Goal: Communication & Community: Answer question/provide support

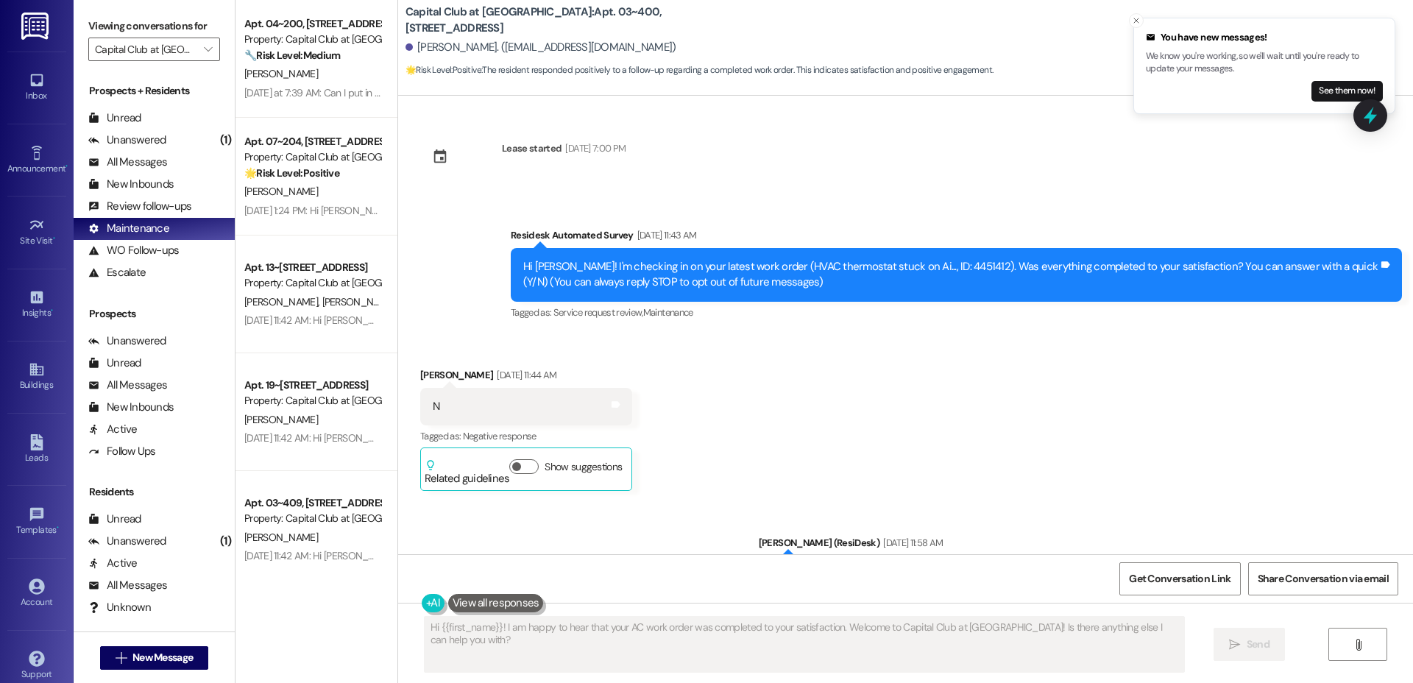
scroll to position [4886, 0]
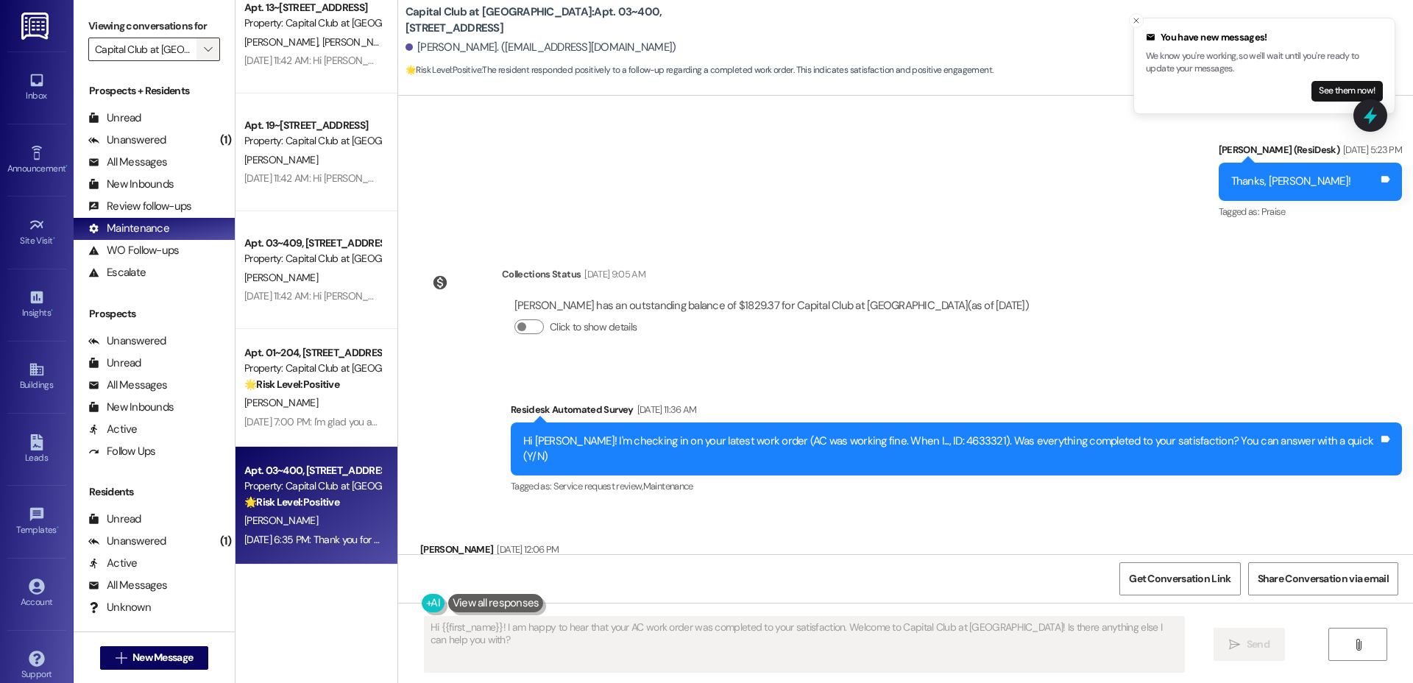
click at [204, 46] on icon "" at bounding box center [208, 49] width 8 height 12
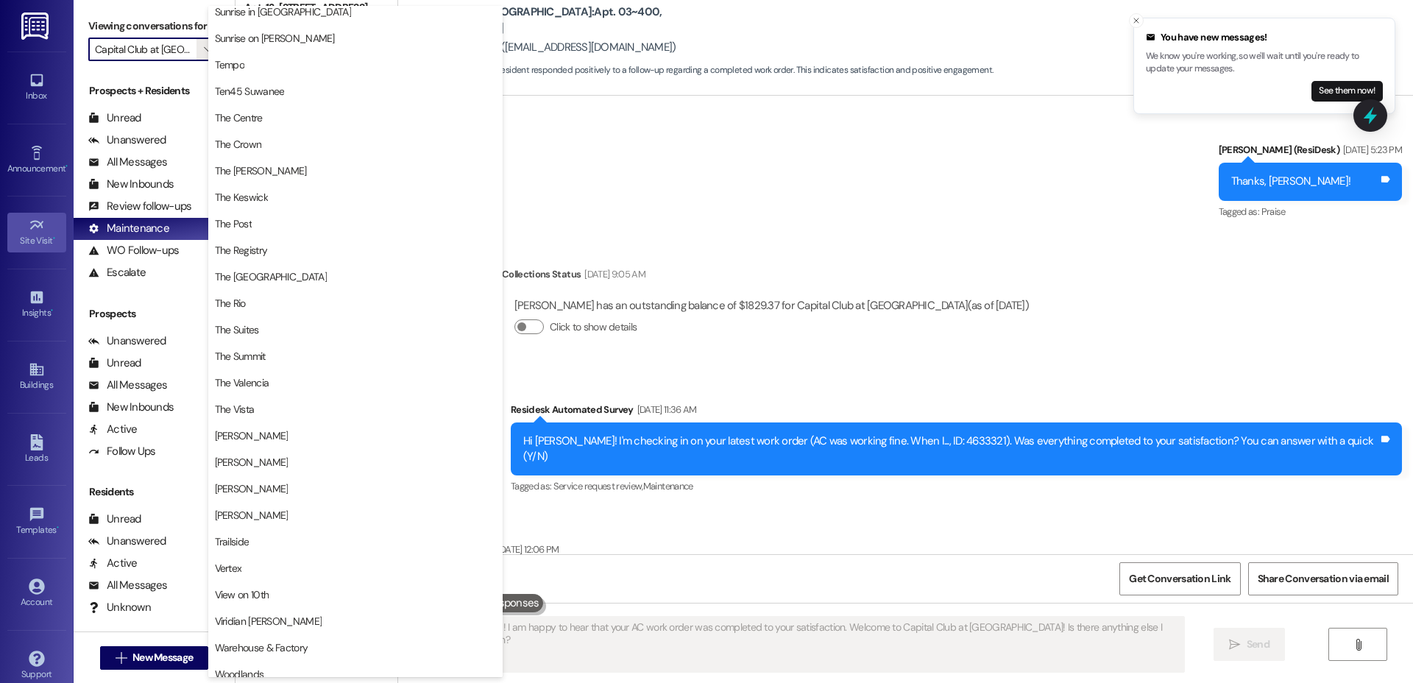
scroll to position [1264, 0]
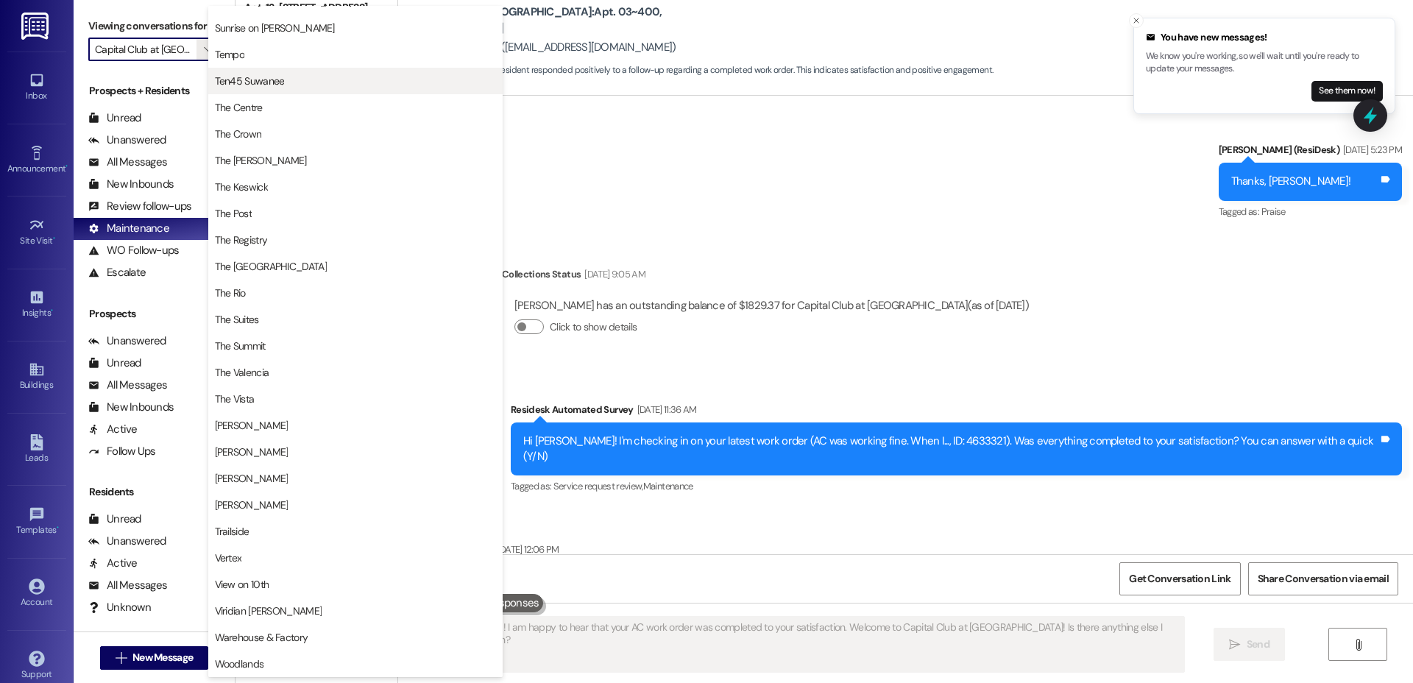
click at [275, 78] on span "Ten45 Suwanee" at bounding box center [250, 81] width 70 height 15
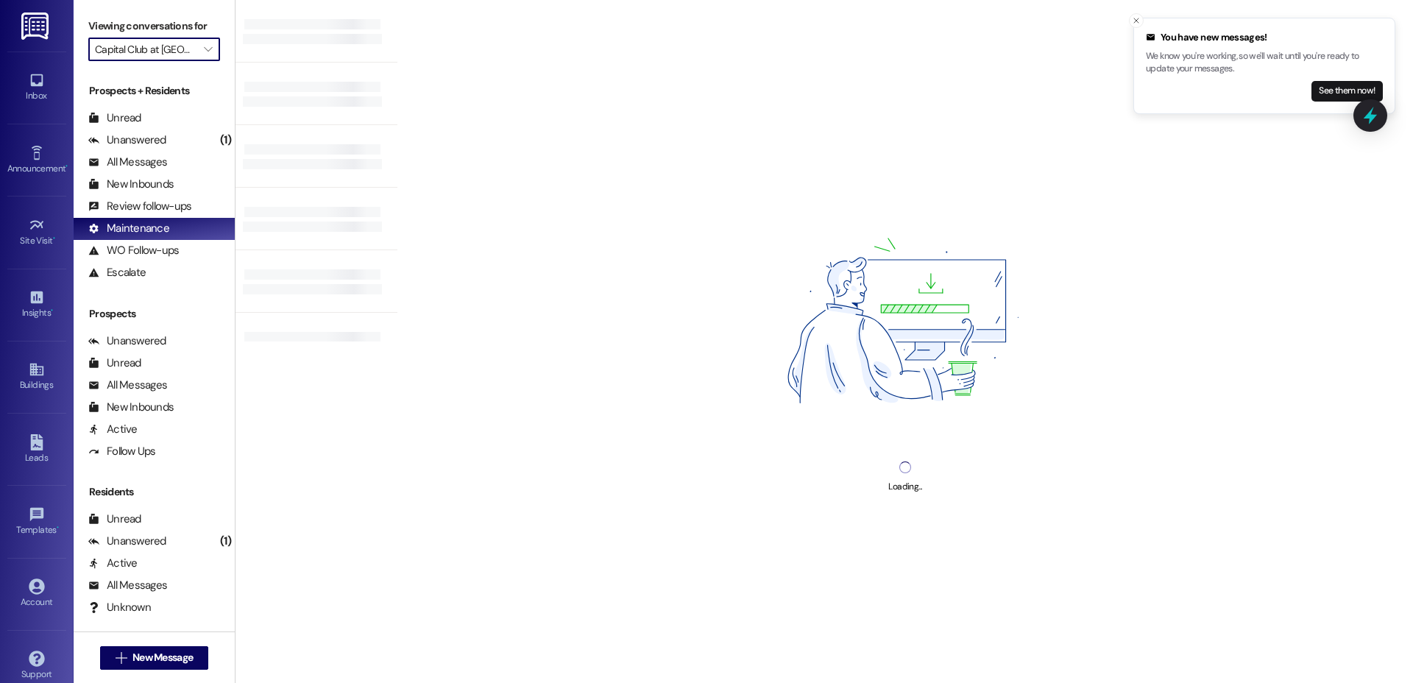
type input "Ten45 Suwanee"
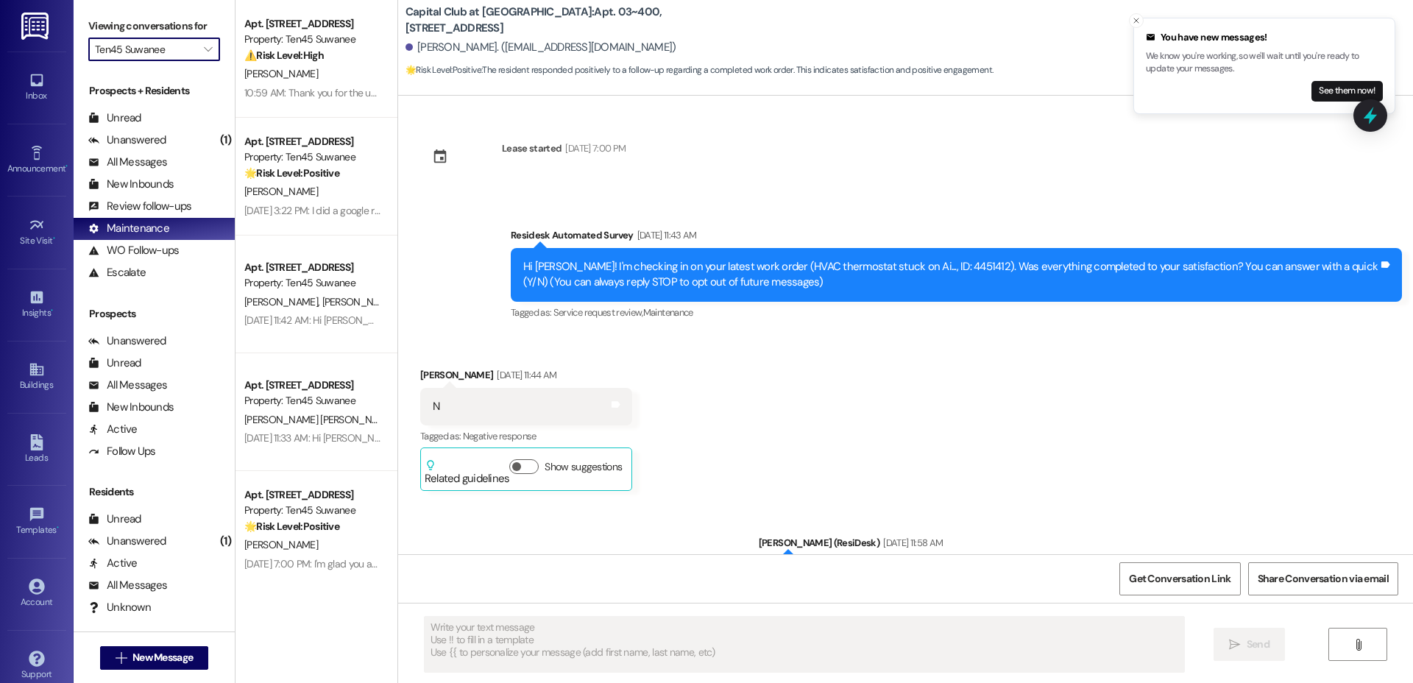
type textarea "Fetching suggested responses. Please feel free to read through the conversation…"
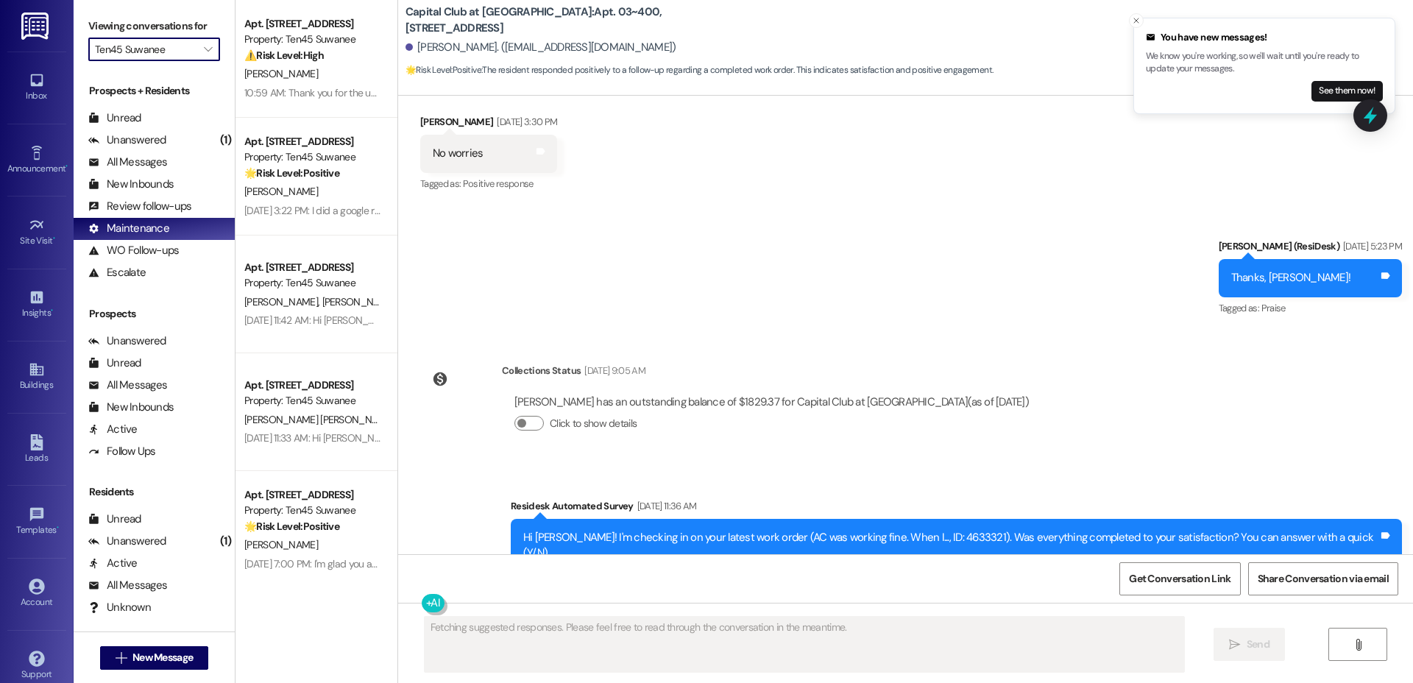
scroll to position [4886, 0]
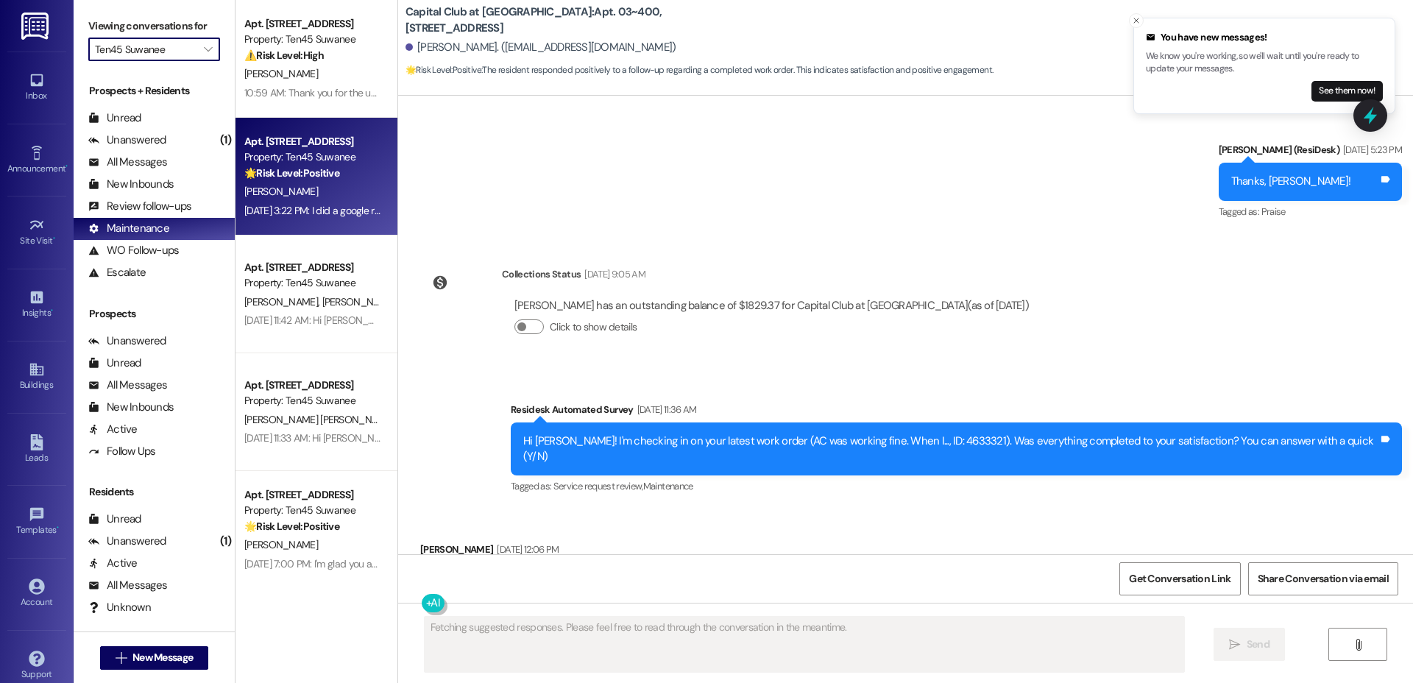
click at [292, 195] on div "S. Hinds" at bounding box center [312, 191] width 139 height 18
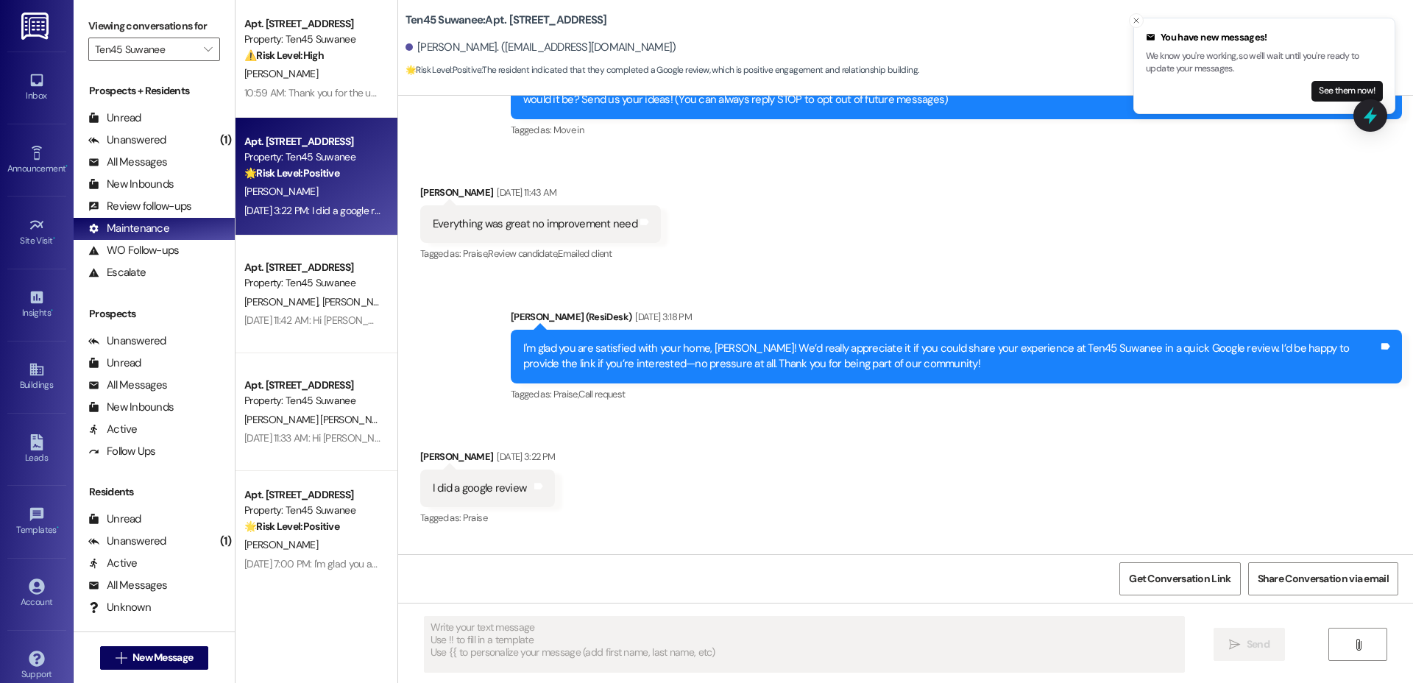
scroll to position [163, 0]
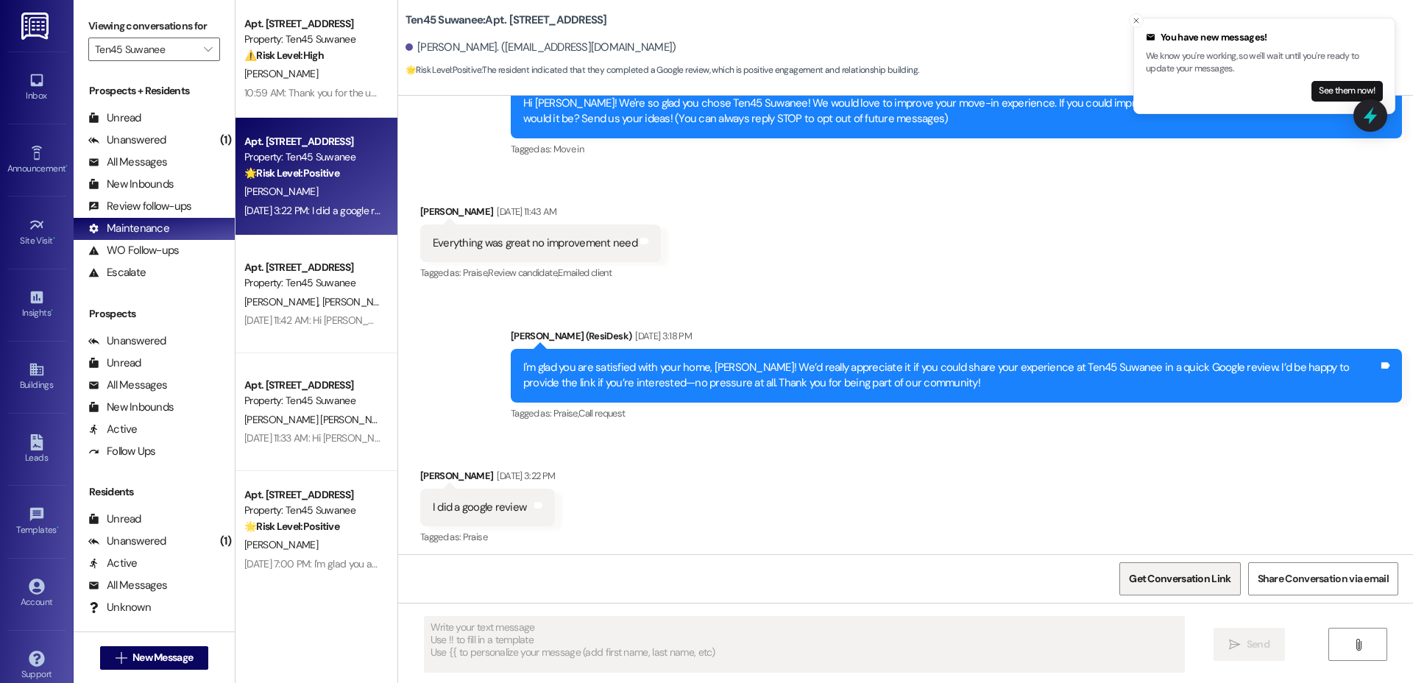
click at [1219, 581] on span "Get Conversation Link" at bounding box center [1180, 578] width 102 height 15
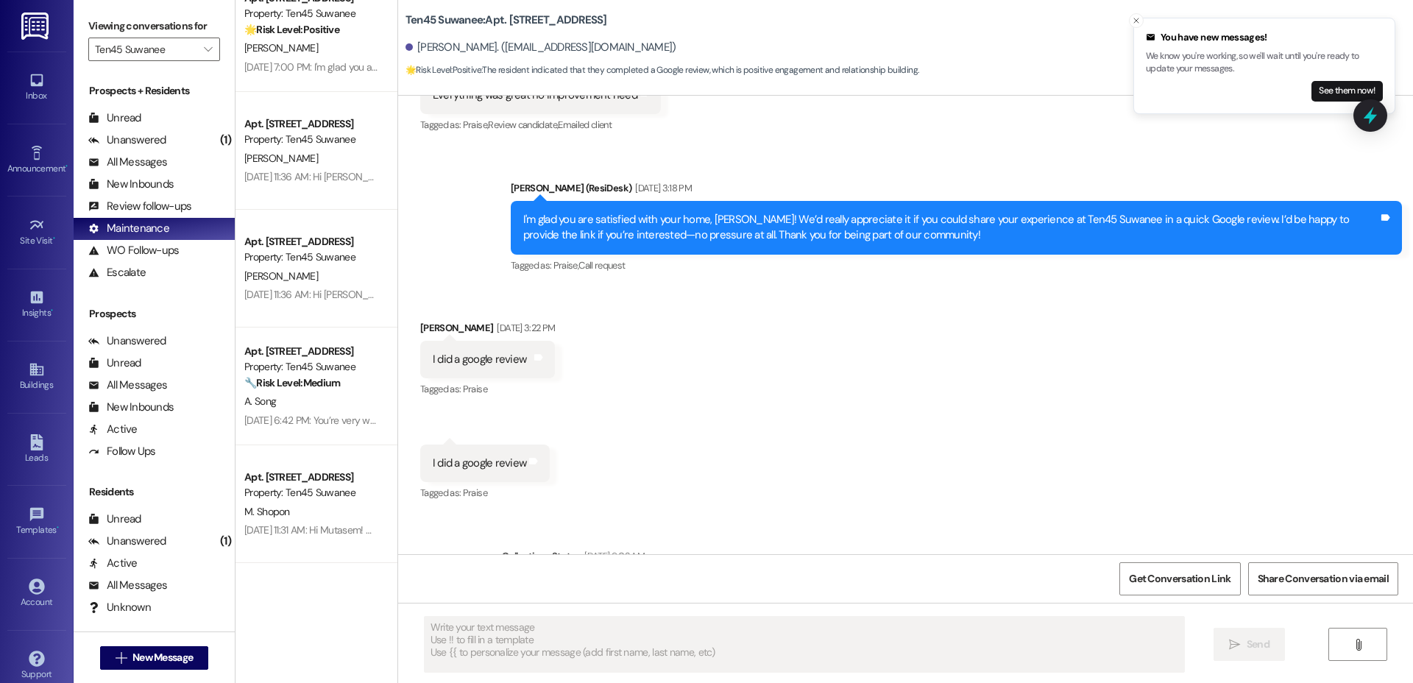
scroll to position [534, 0]
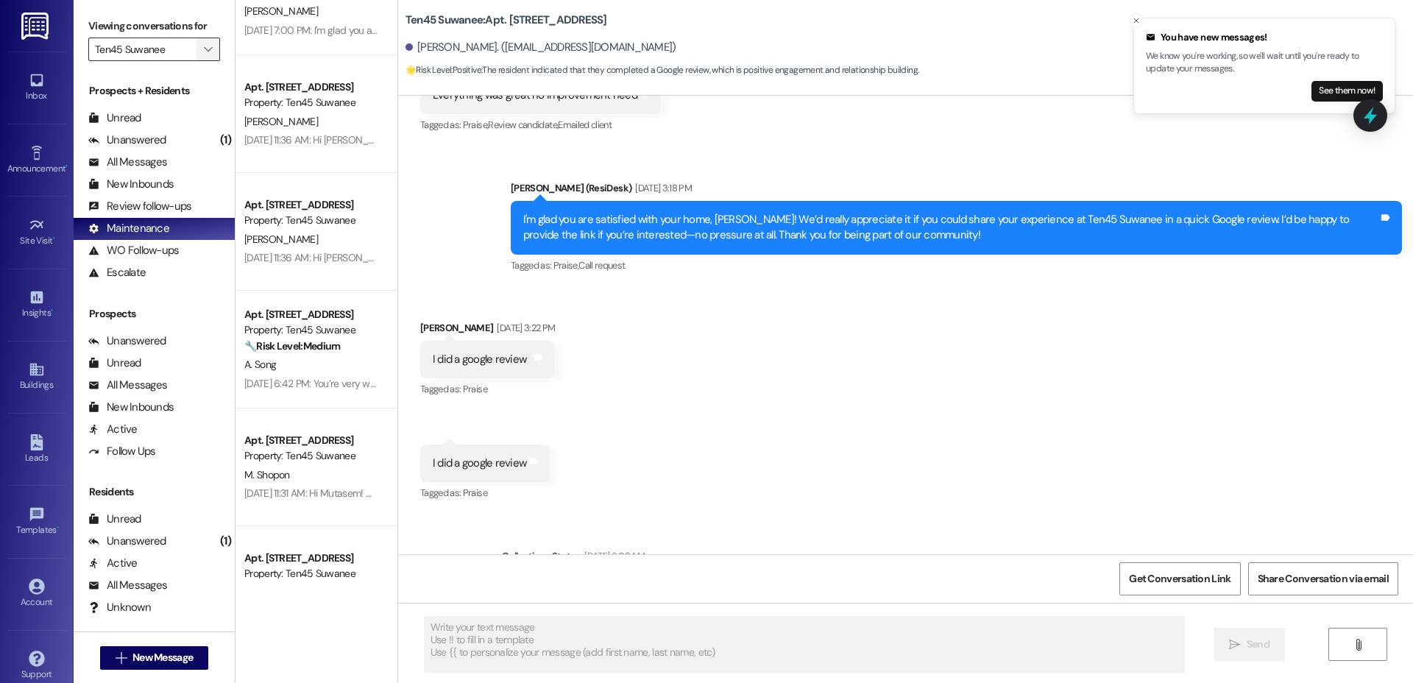
click at [204, 45] on icon "" at bounding box center [208, 49] width 8 height 12
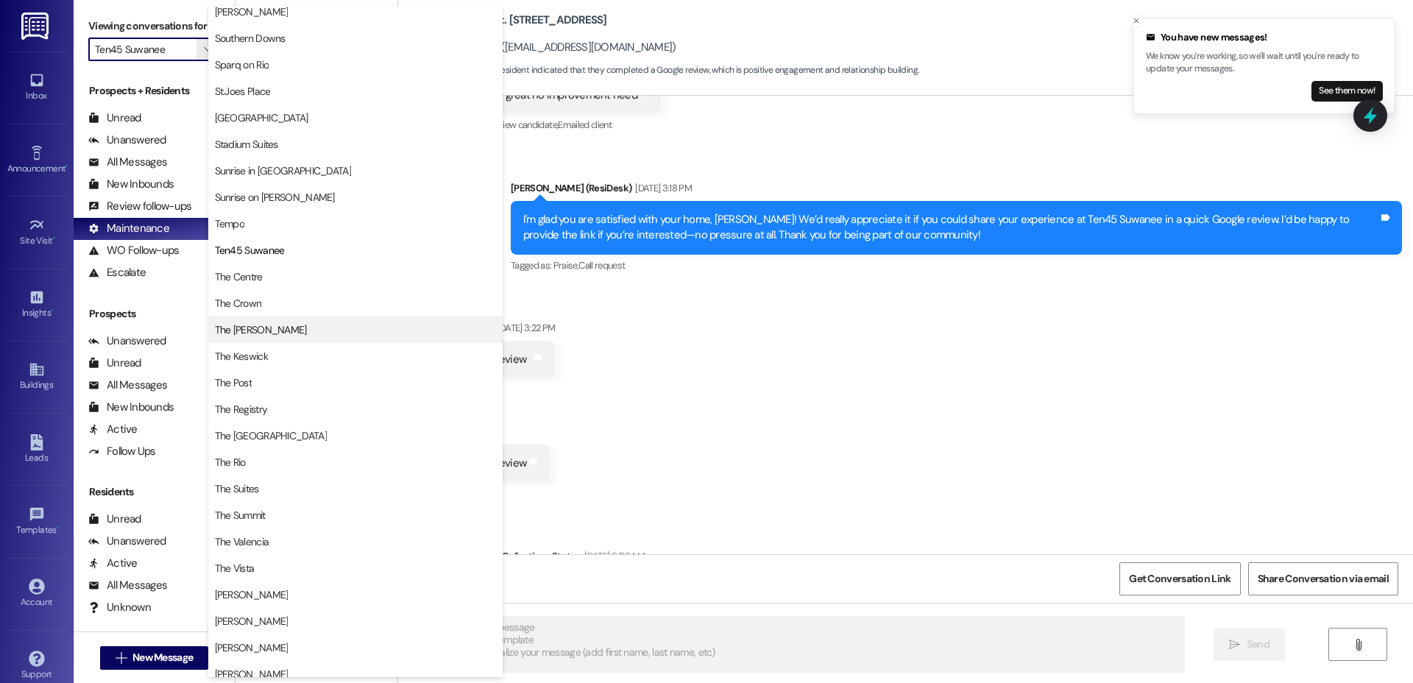
scroll to position [1053, 0]
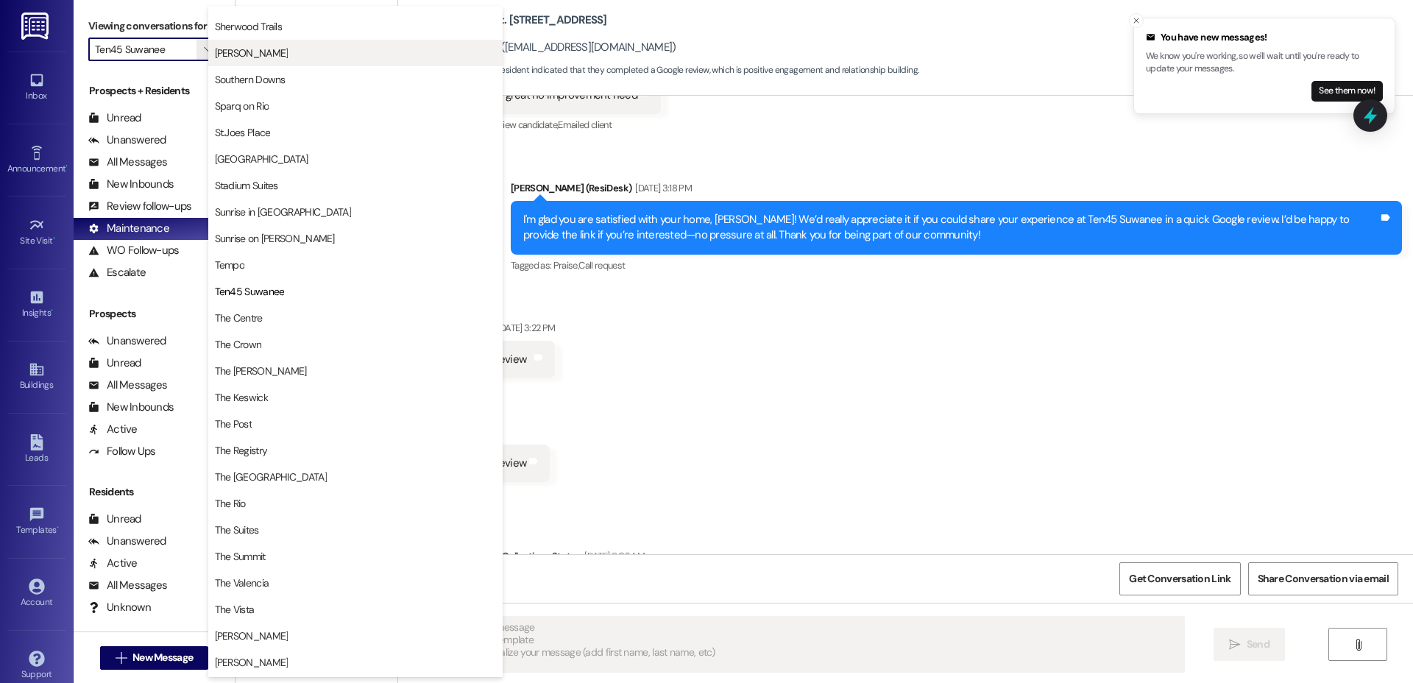
click at [291, 58] on span "Solano Belleair" at bounding box center [355, 53] width 281 height 15
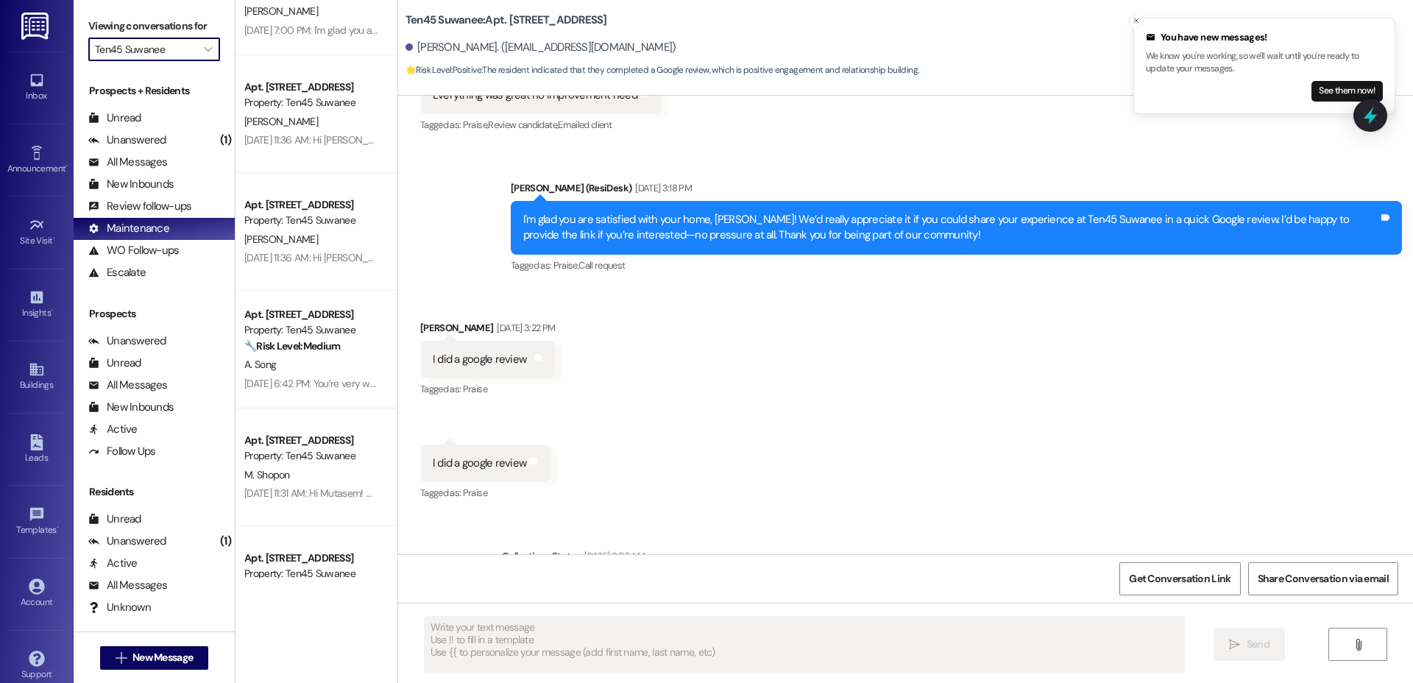
type input "Solano Belleair"
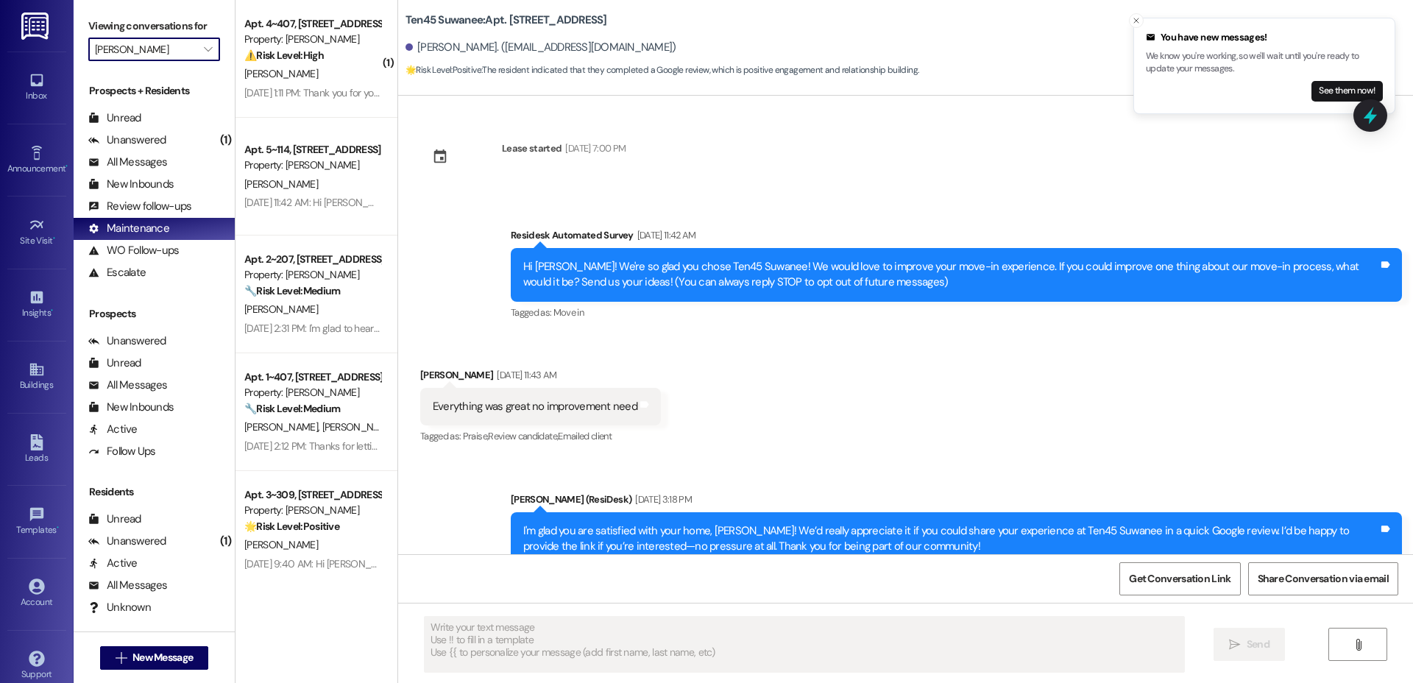
type textarea "Fetching suggested responses. Please feel free to read through the conversation…"
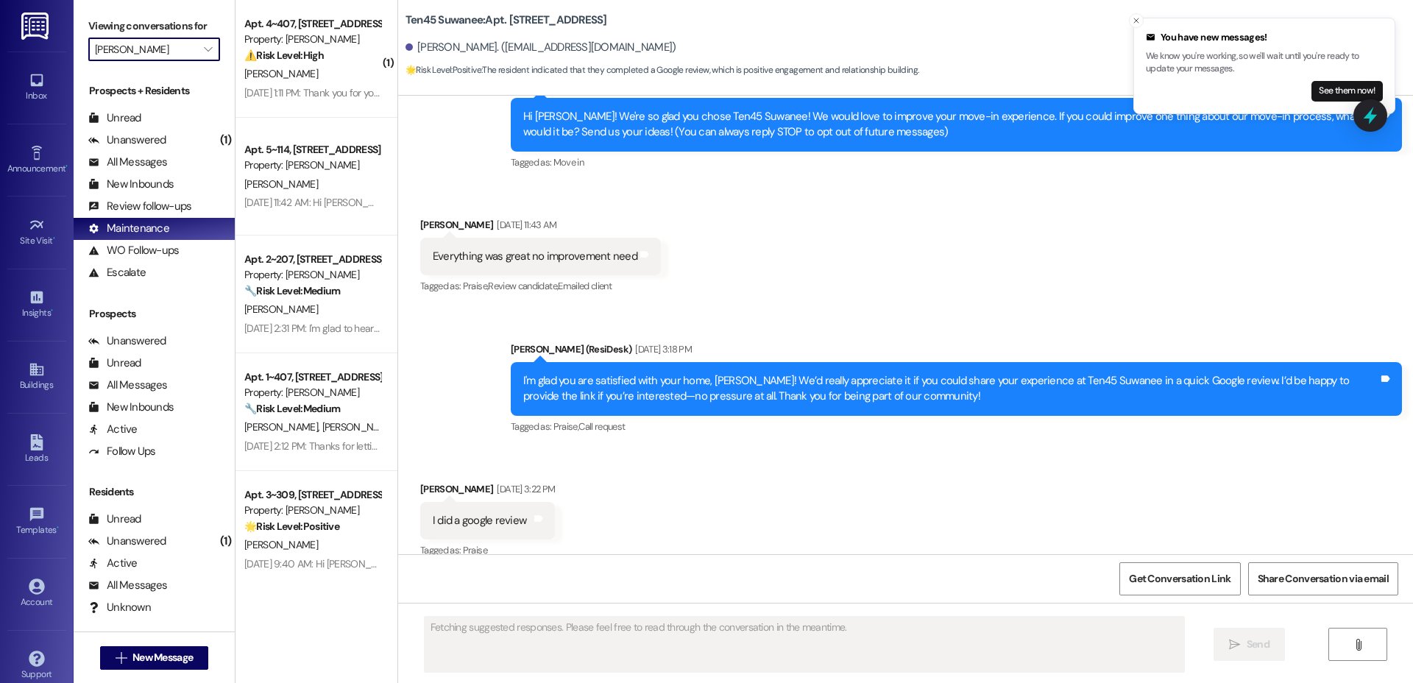
scroll to position [272, 0]
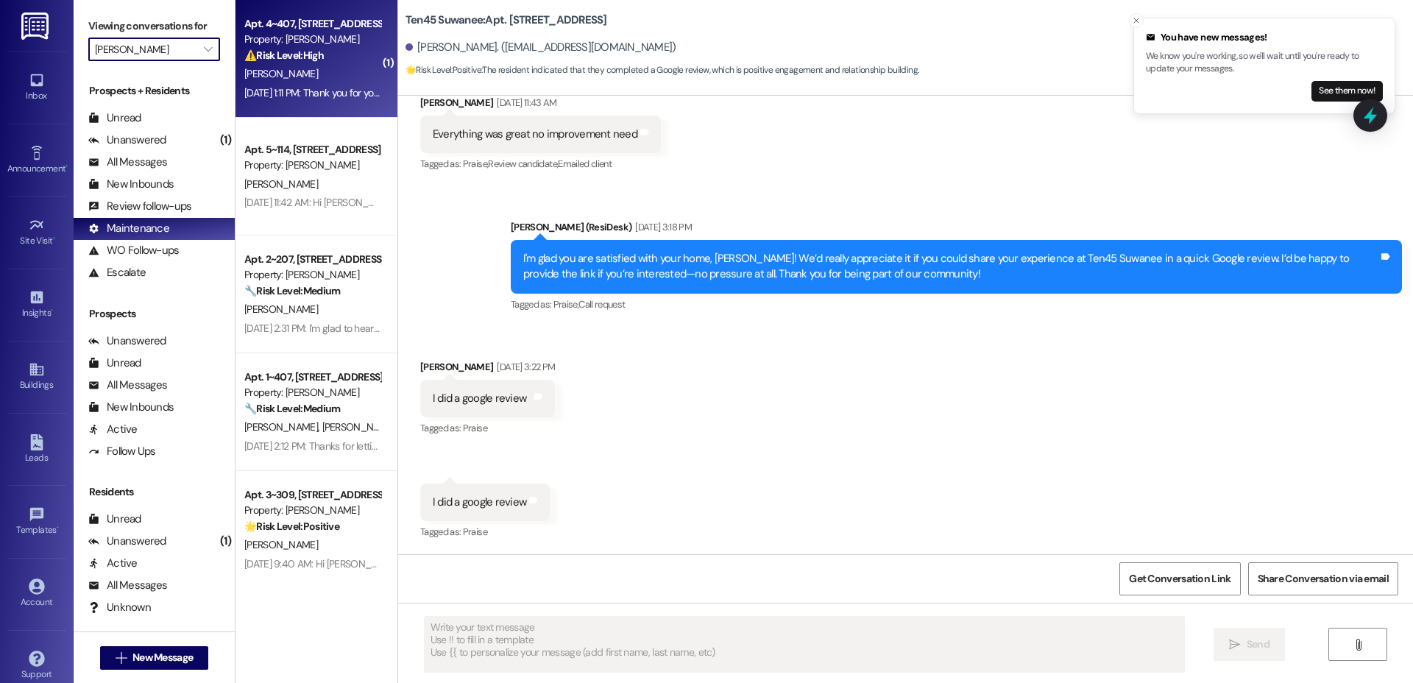
click at [309, 75] on div "H. Dietz" at bounding box center [312, 74] width 139 height 18
type textarea "Fetching suggested responses. Please feel free to read through the conversation…"
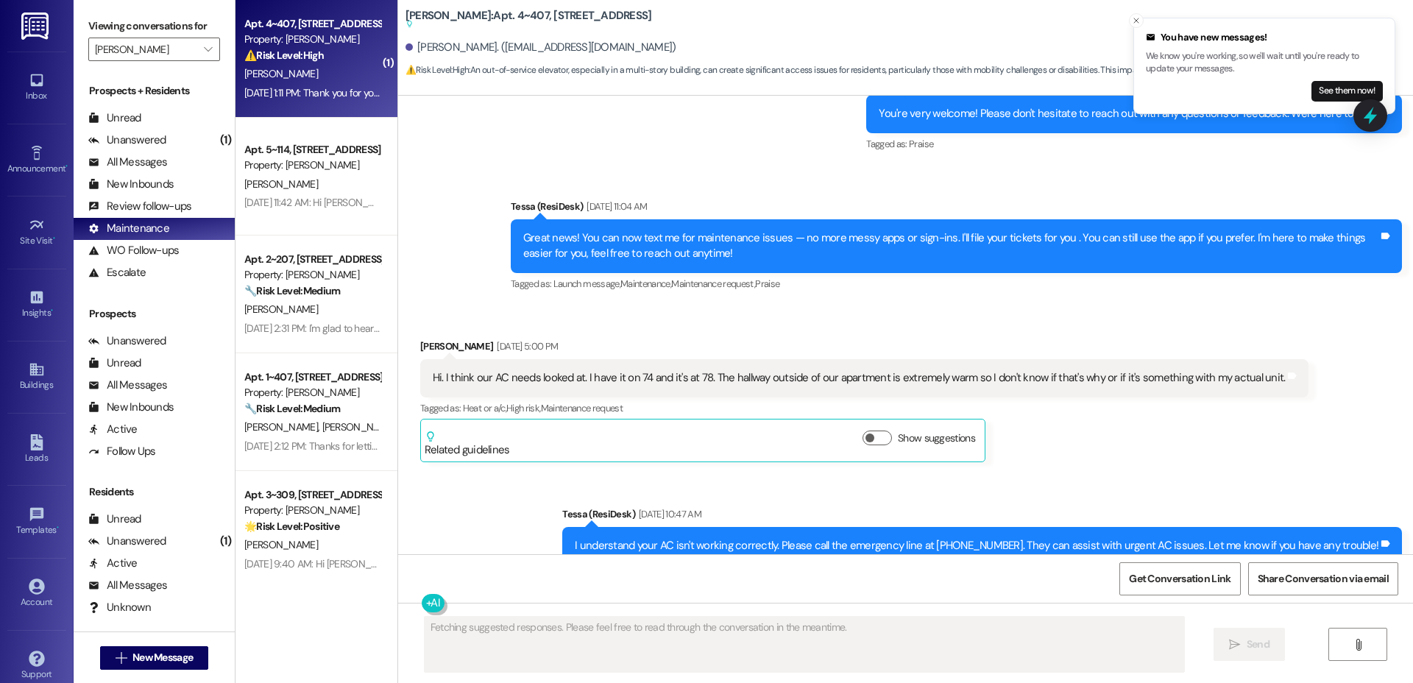
scroll to position [423, 0]
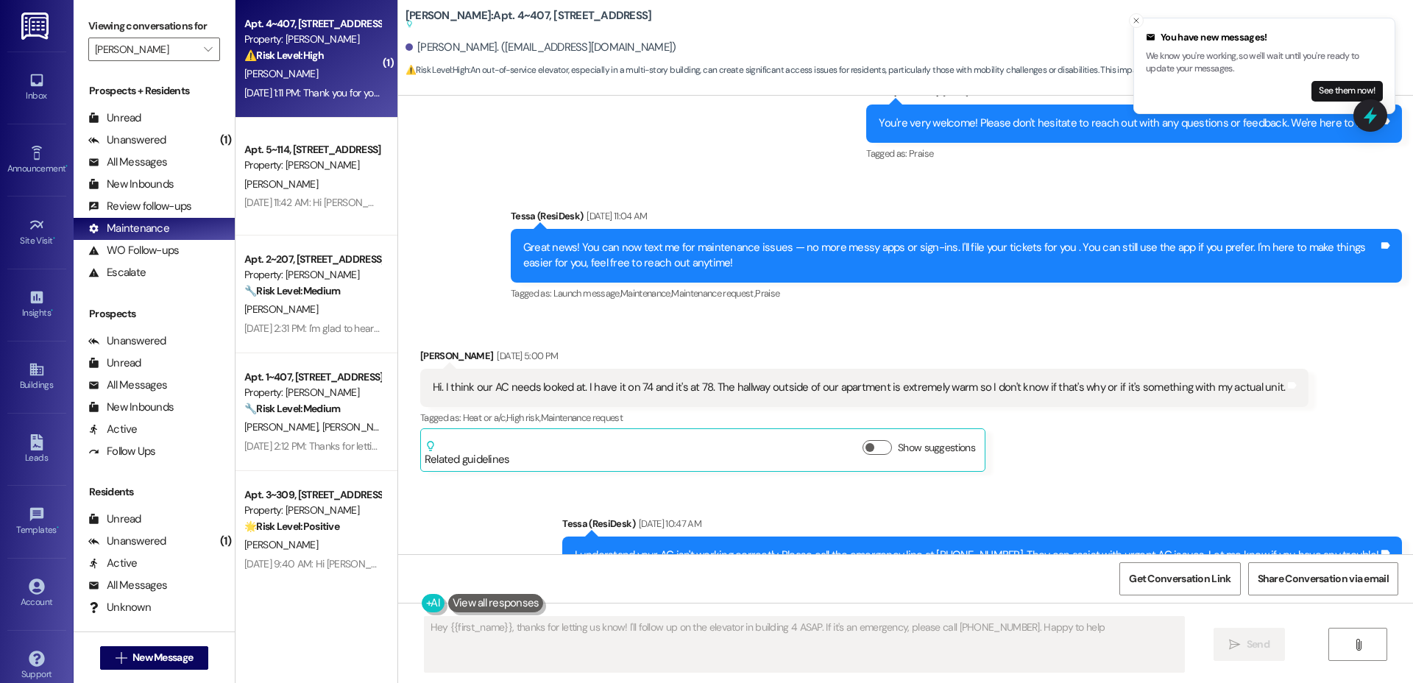
type textarea "Hey {{first_name}}, thanks for letting us know! I'll follow up on the elevator …"
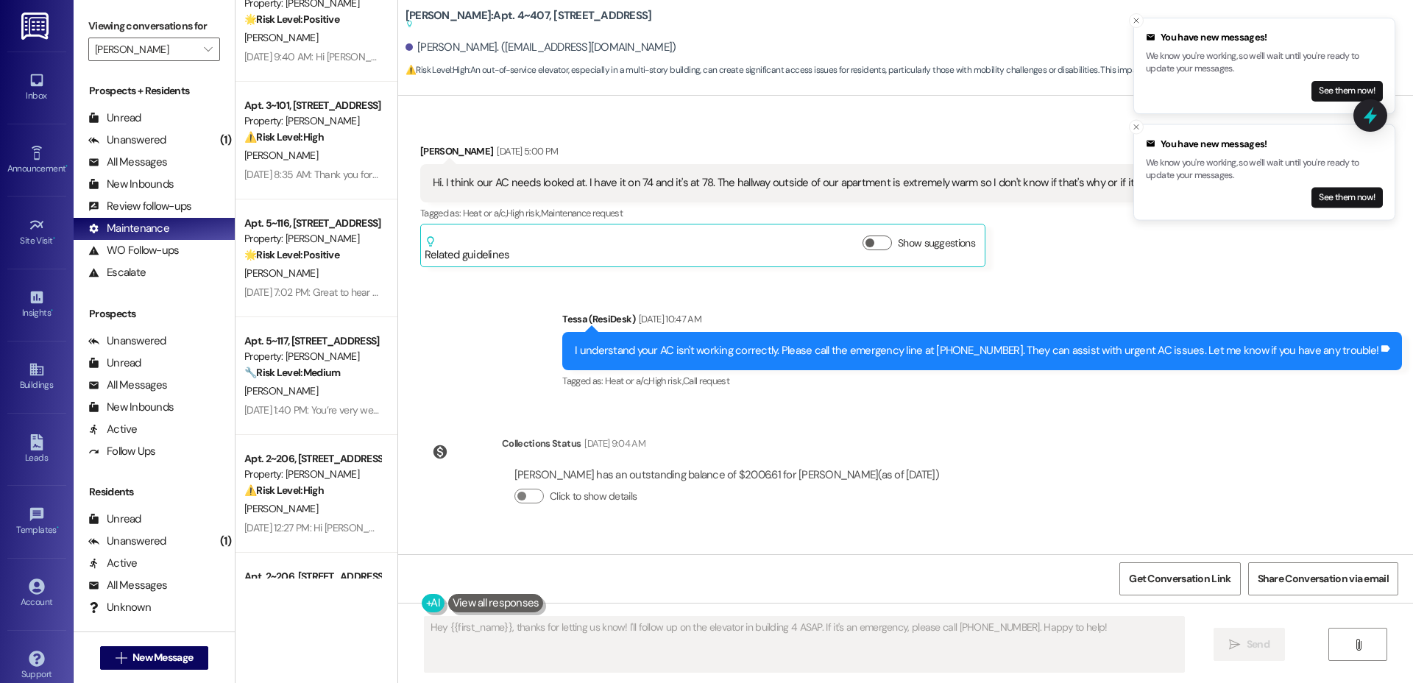
scroll to position [508, 0]
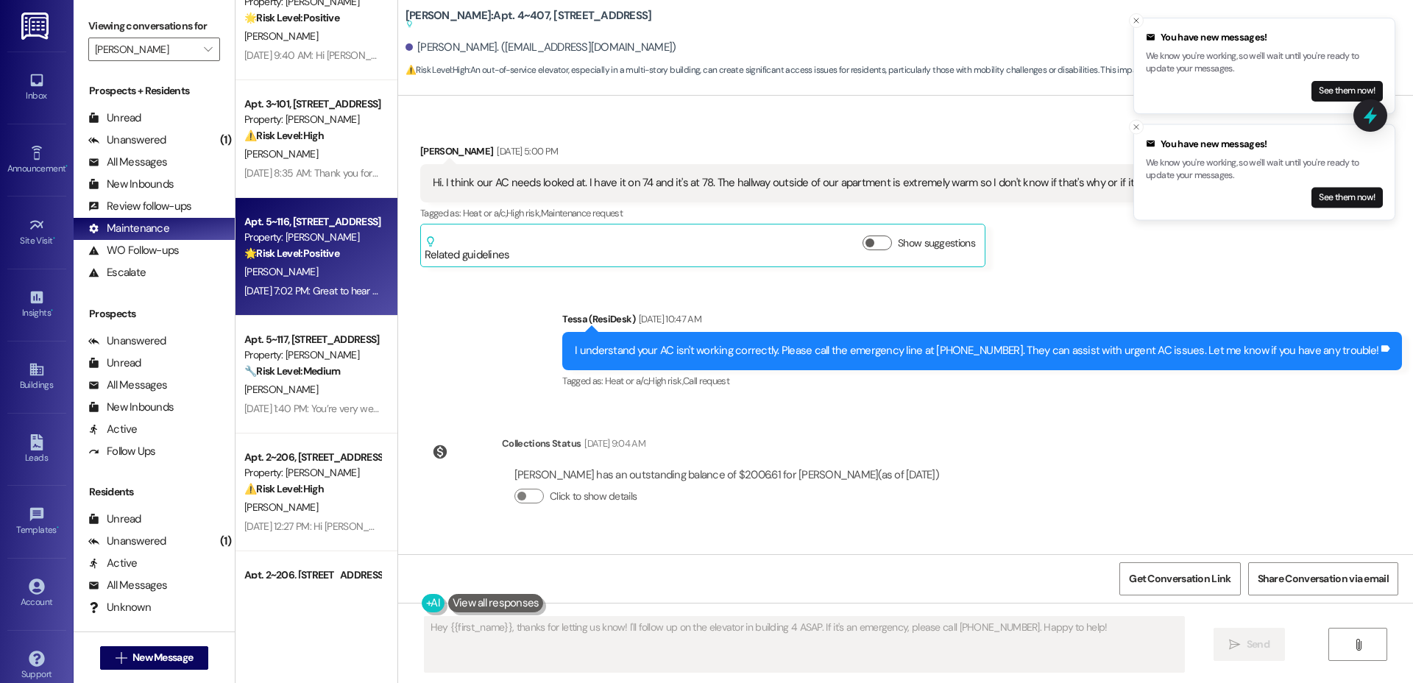
click at [297, 247] on strong "🌟 Risk Level: Positive" at bounding box center [291, 253] width 95 height 13
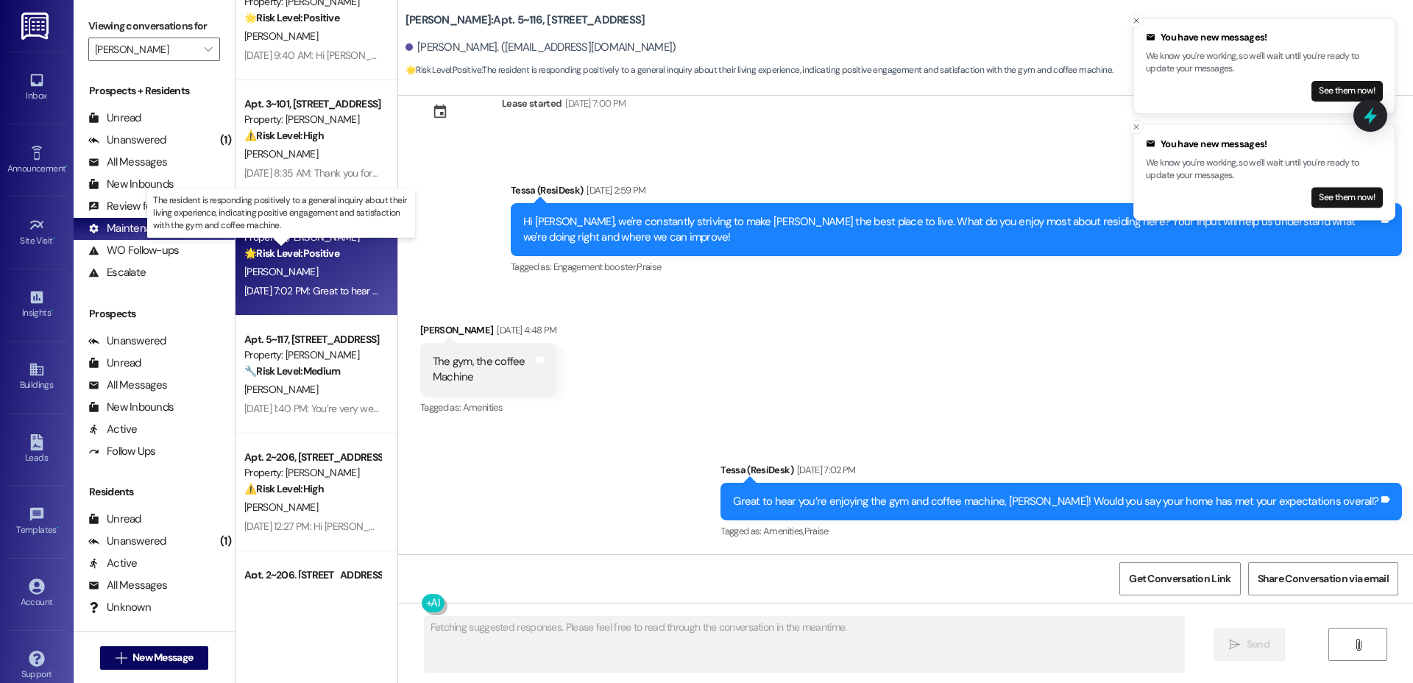
scroll to position [325, 0]
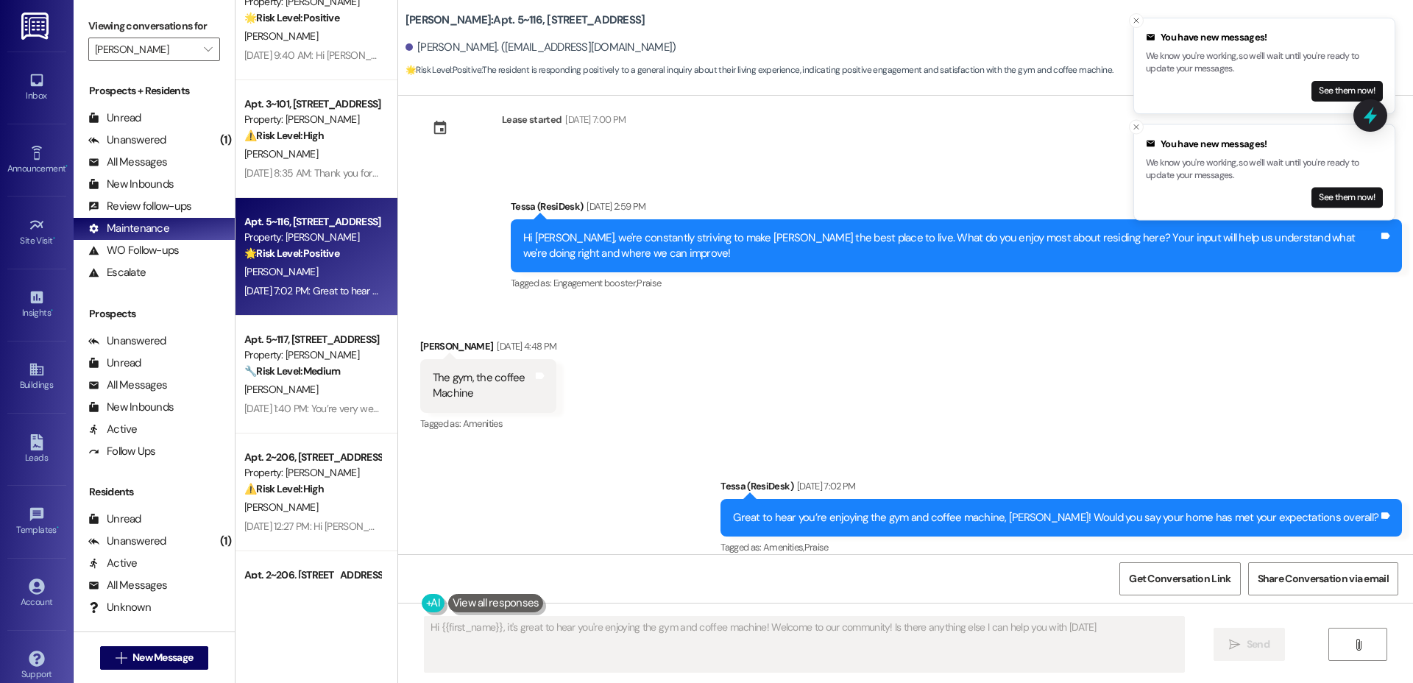
type textarea "Hi {{first_name}}, it's great to hear you're enjoying the gym and coffee machin…"
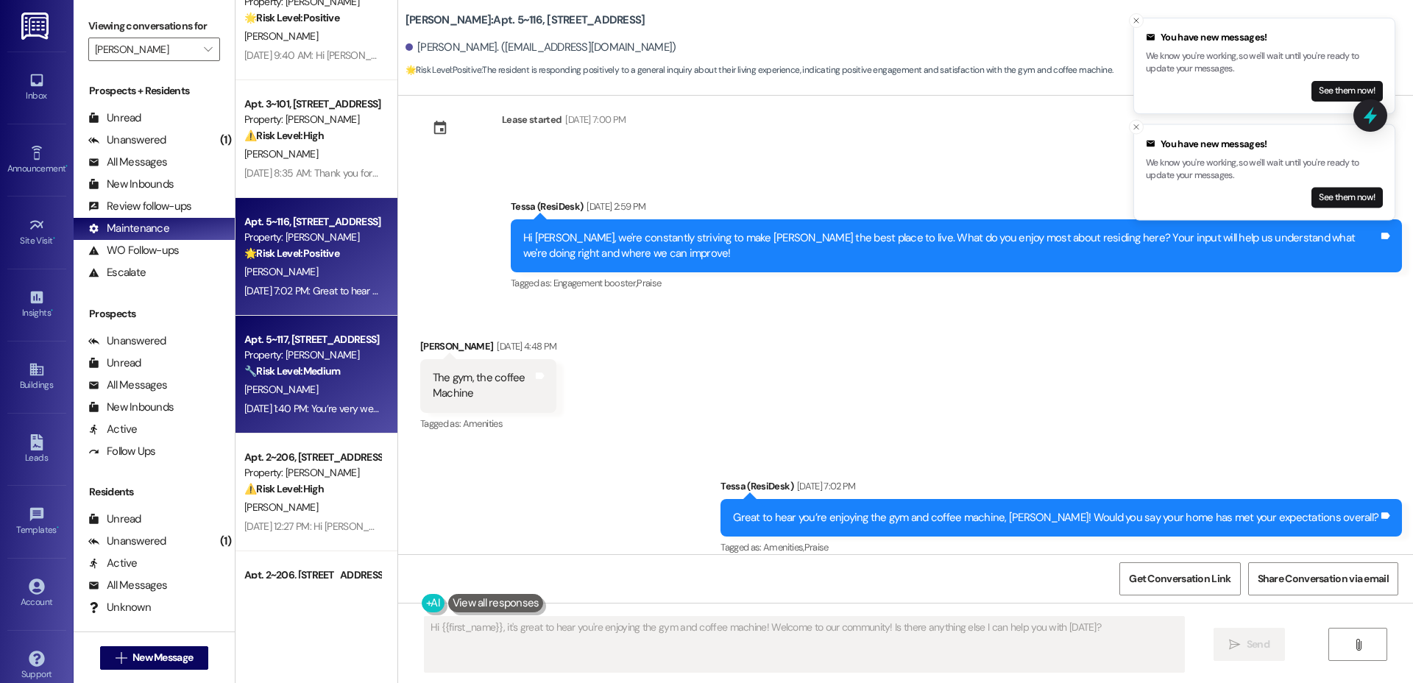
click at [299, 375] on strong "🔧 Risk Level: Medium" at bounding box center [292, 370] width 96 height 13
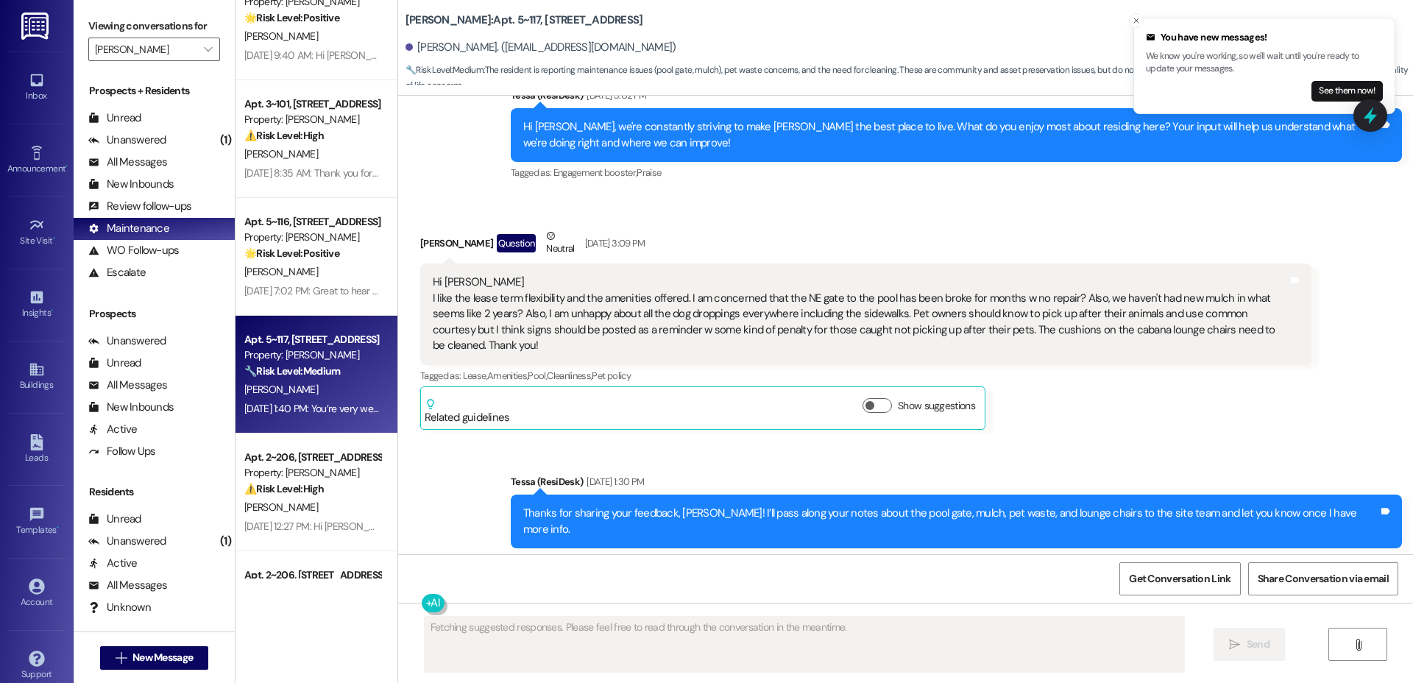
scroll to position [776, 0]
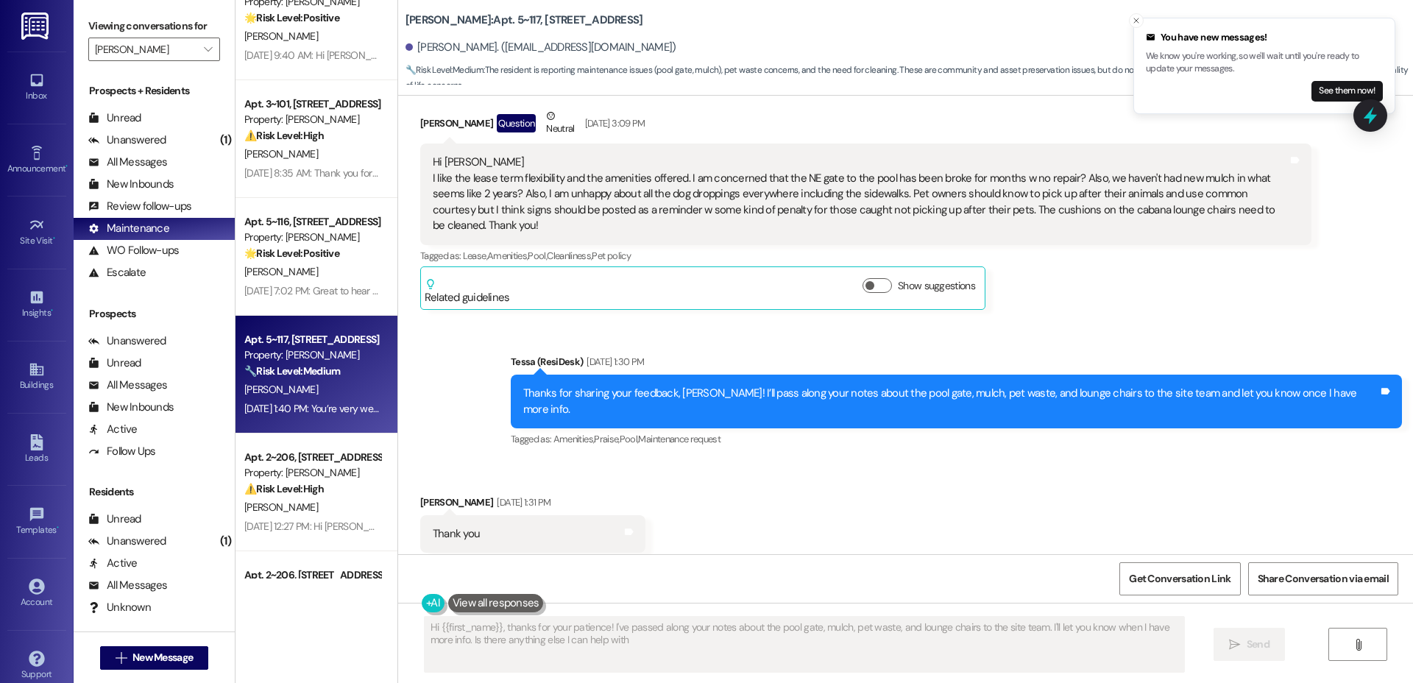
type textarea "Hi {{first_name}}, thanks for your patience! I've passed along your notes about…"
click at [1187, 572] on span "Get Conversation Link" at bounding box center [1180, 578] width 102 height 15
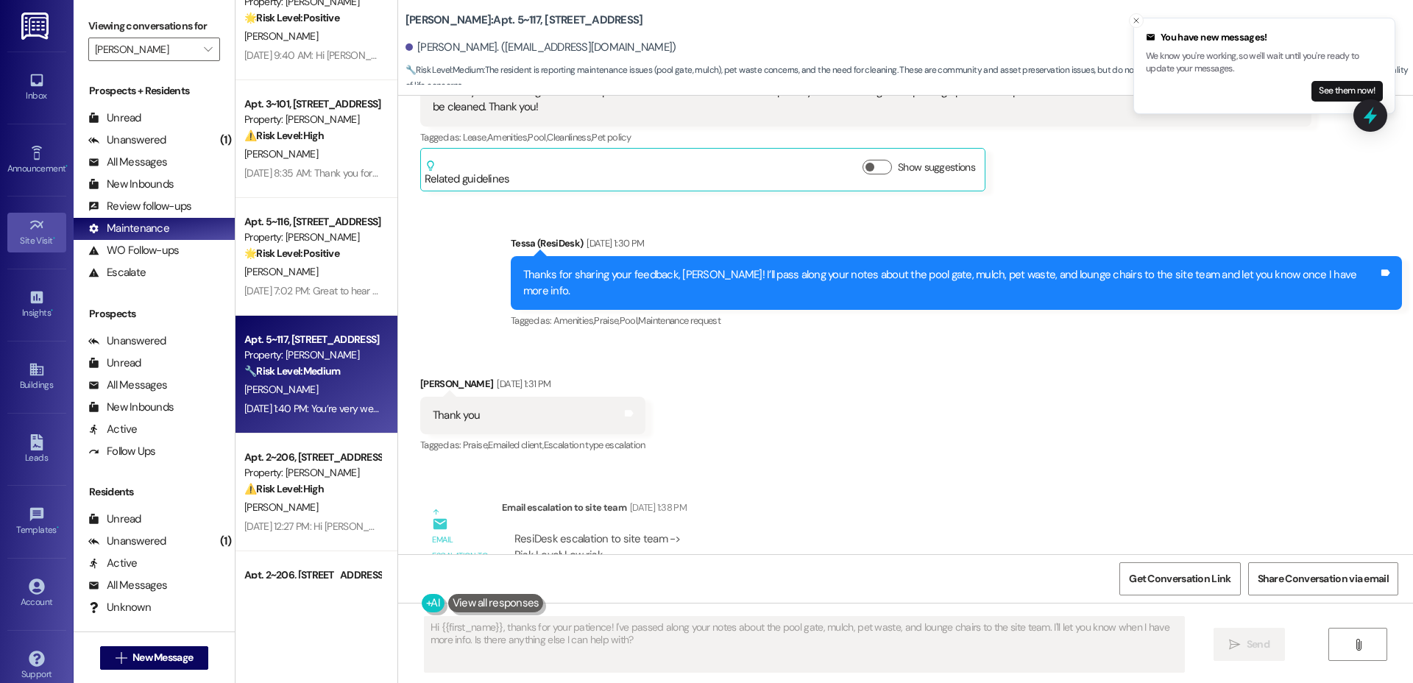
scroll to position [892, 0]
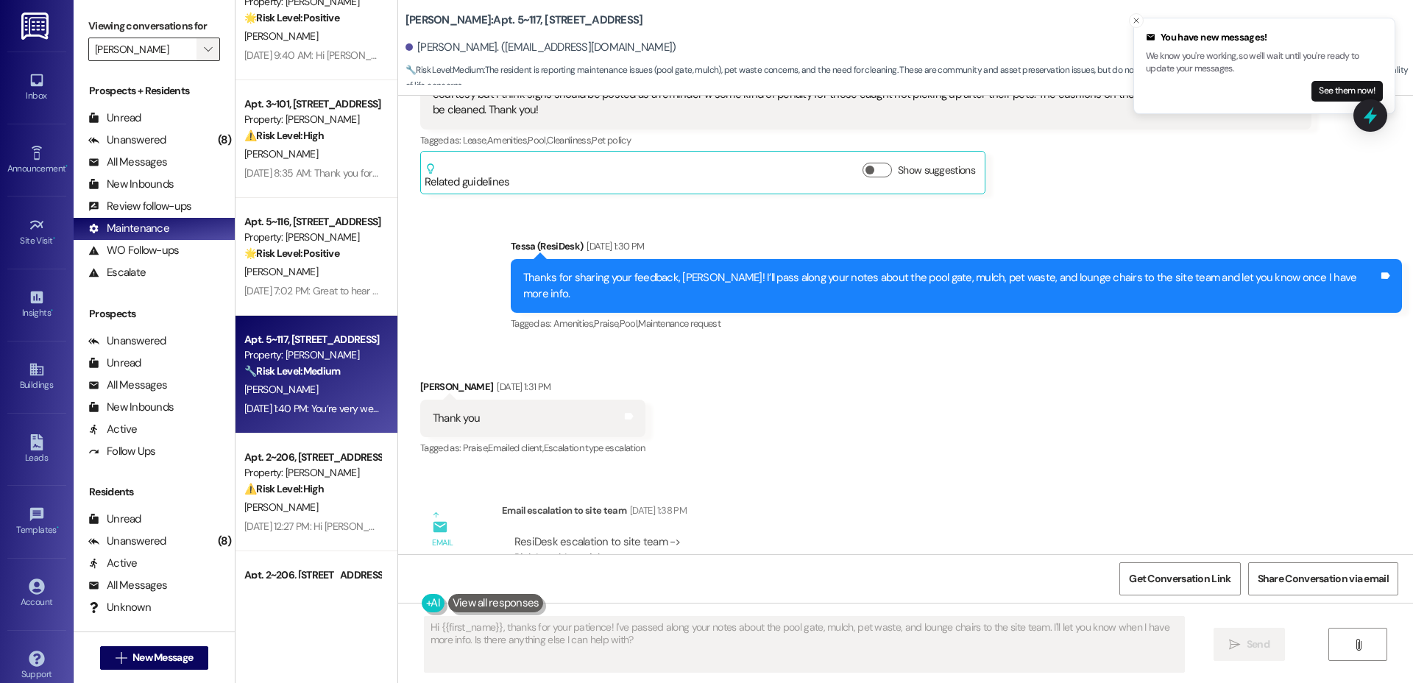
click at [201, 49] on span "" at bounding box center [208, 50] width 14 height 24
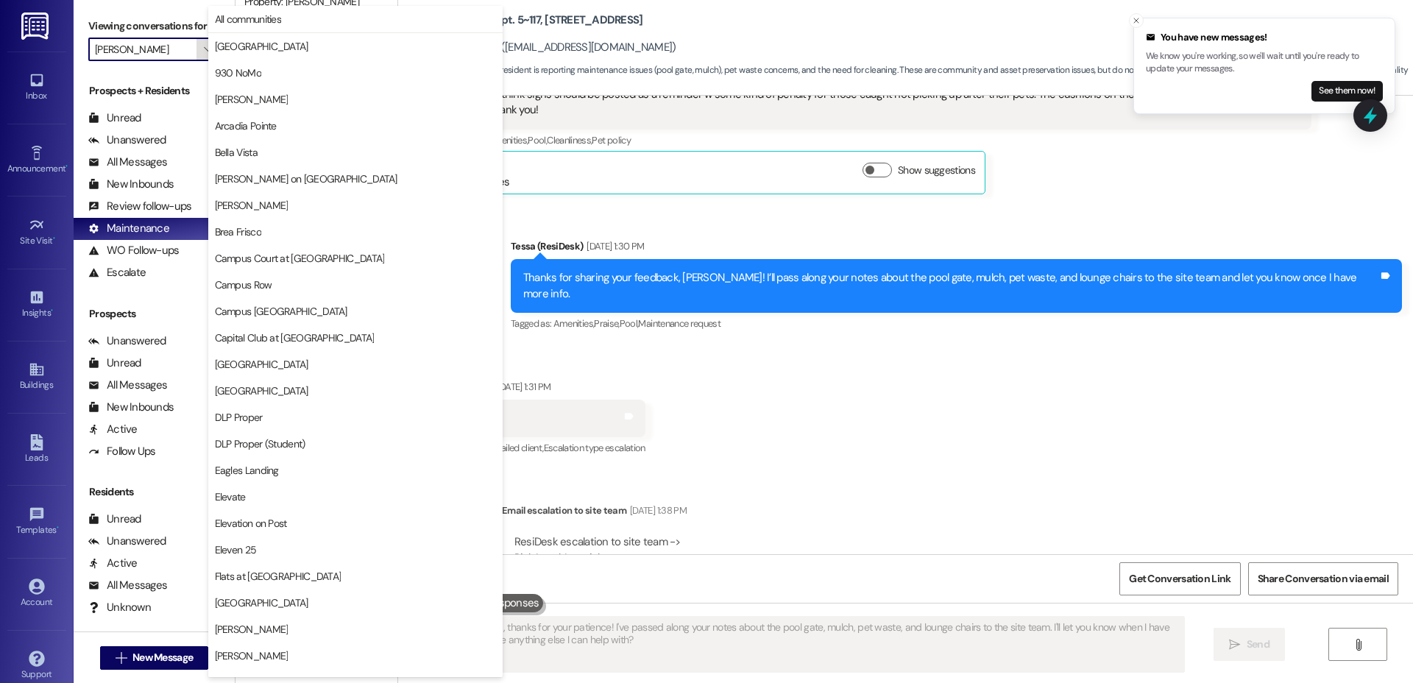
scroll to position [1026, 0]
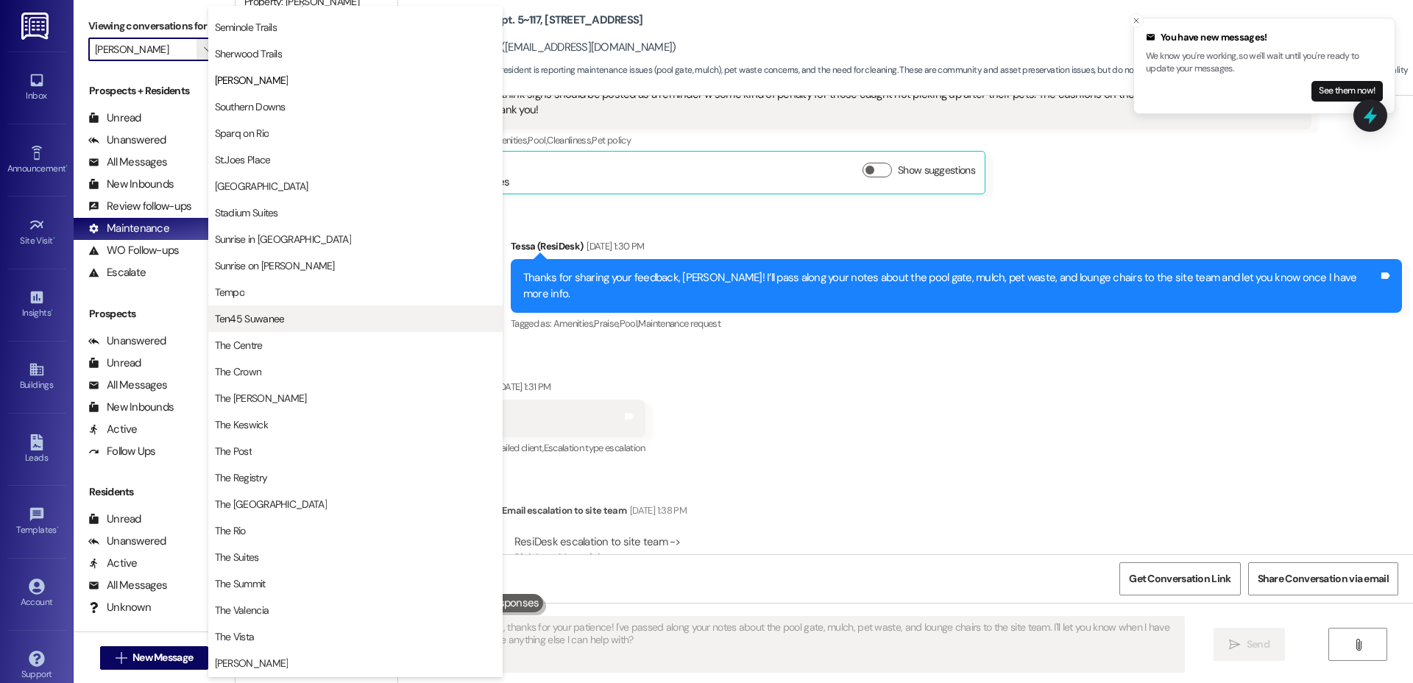
click at [313, 321] on span "Ten45 Suwanee" at bounding box center [355, 318] width 281 height 15
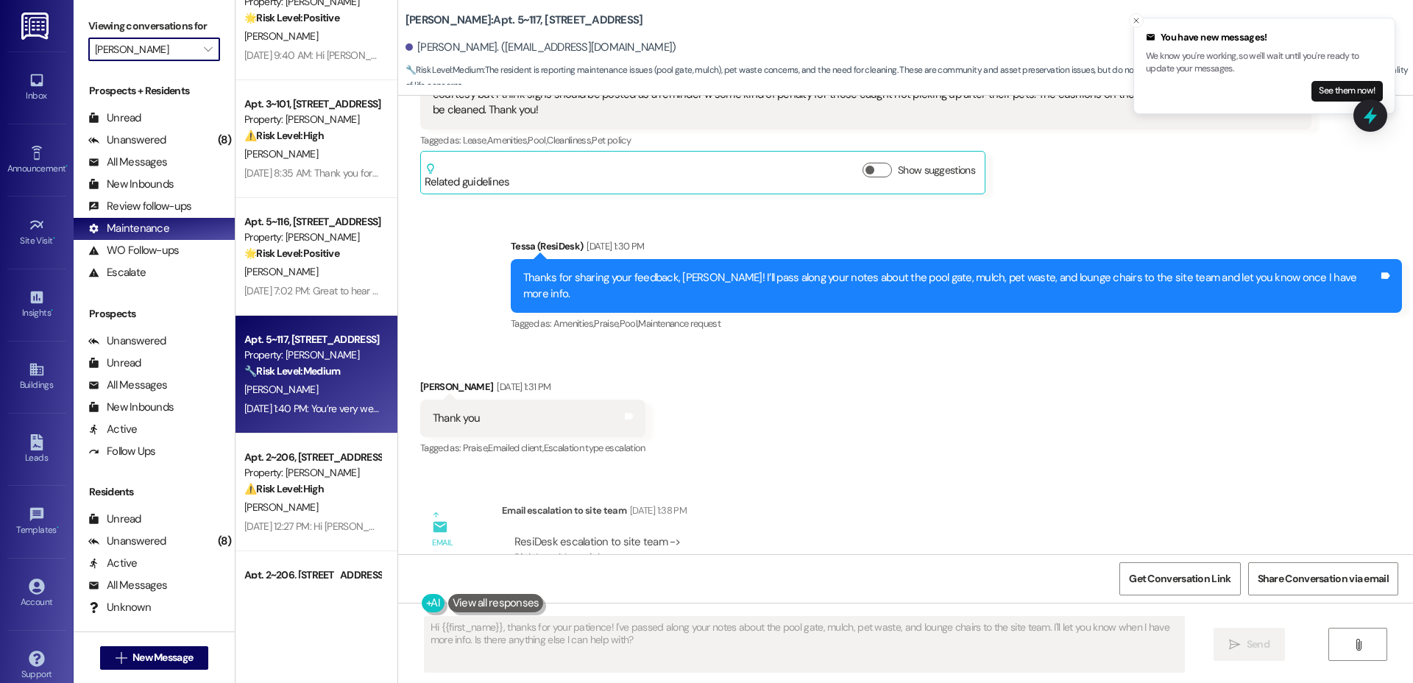
type input "Ten45 Suwanee"
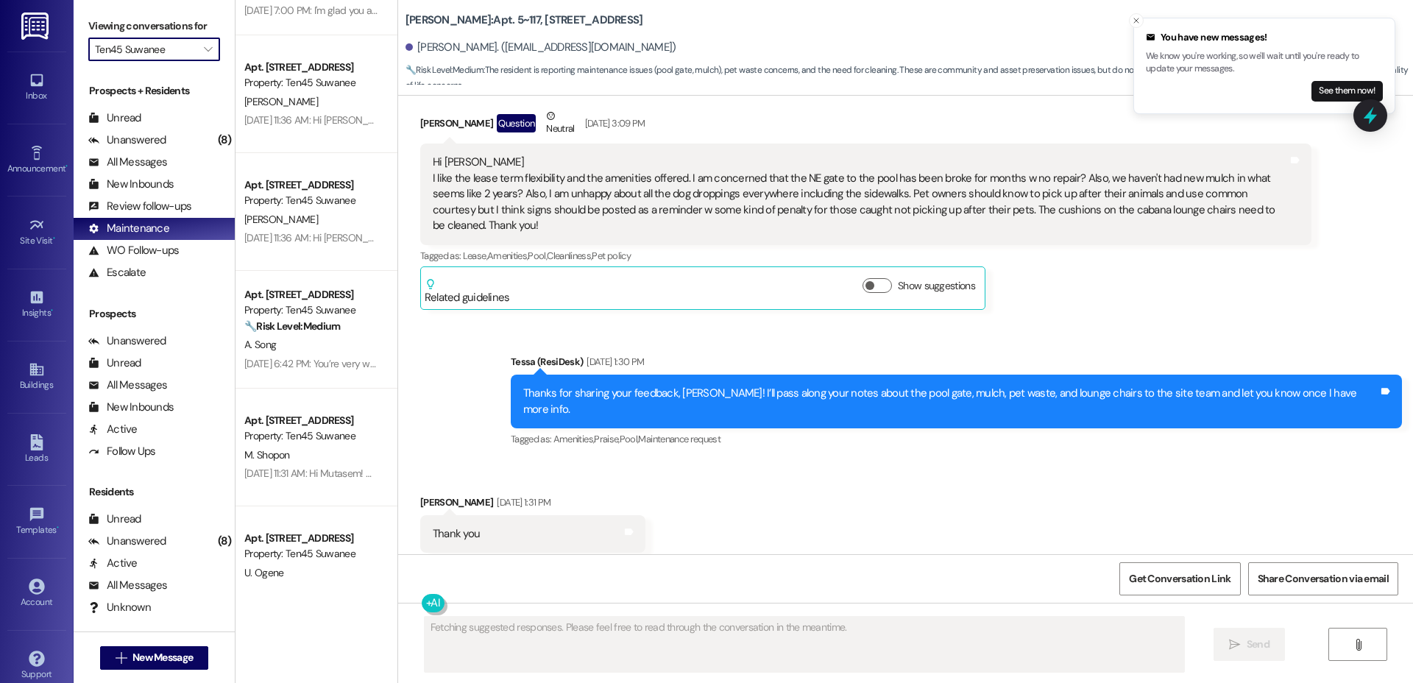
scroll to position [811, 0]
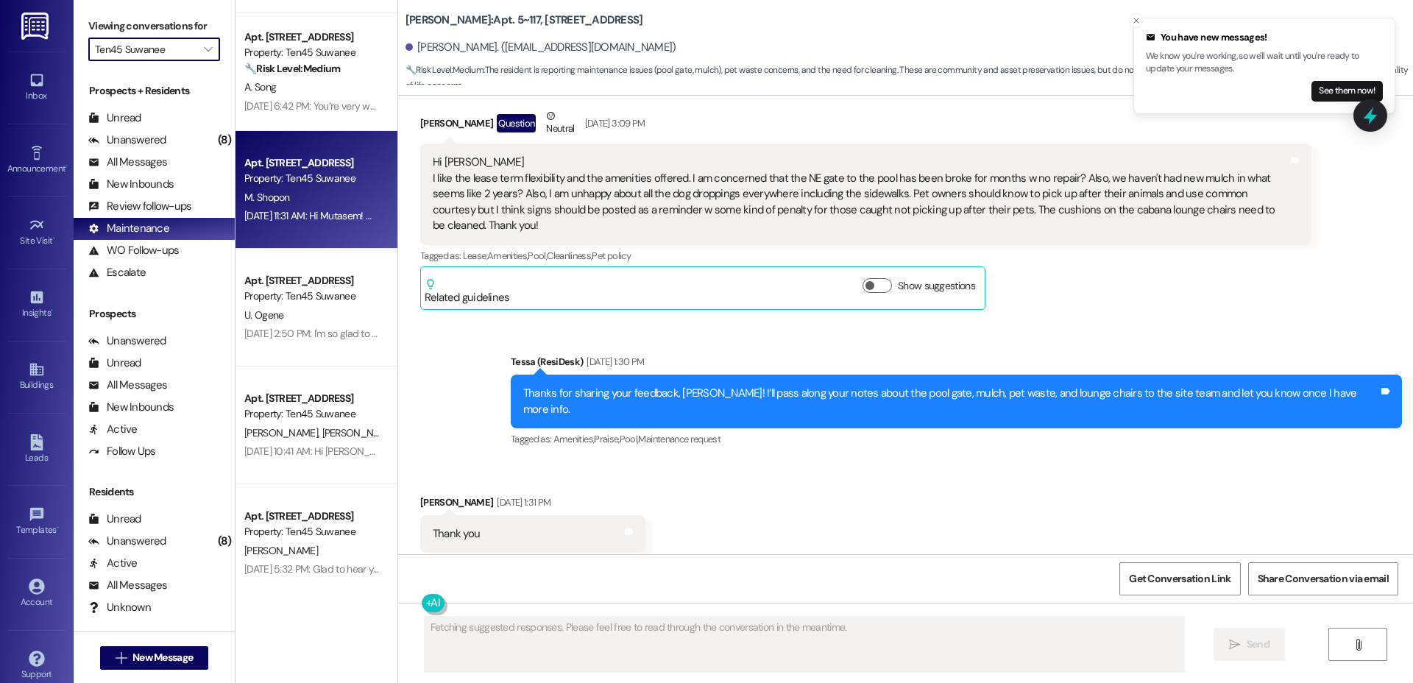
click at [321, 171] on div "Property: Ten45 Suwanee" at bounding box center [312, 178] width 136 height 15
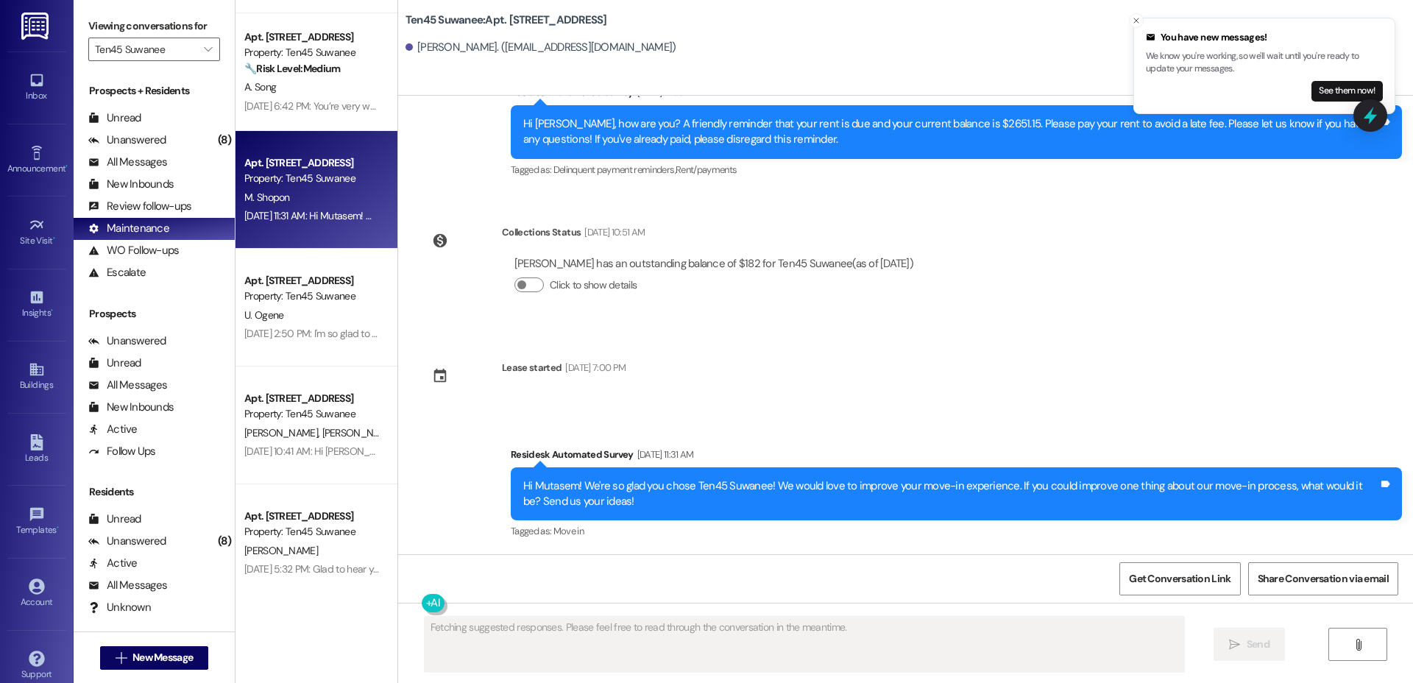
scroll to position [616, 0]
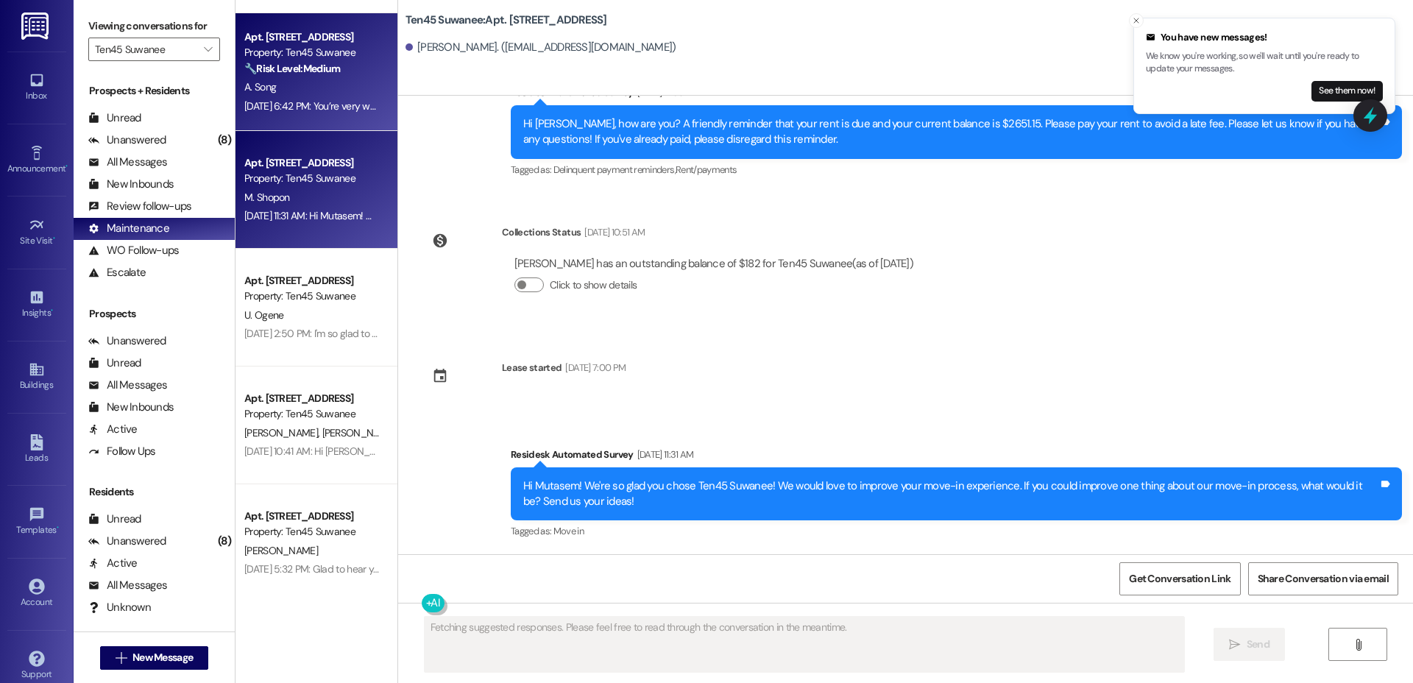
click at [316, 76] on div "🔧 Risk Level: Medium The resident reported a cockroach in their apartment and r…" at bounding box center [312, 68] width 136 height 15
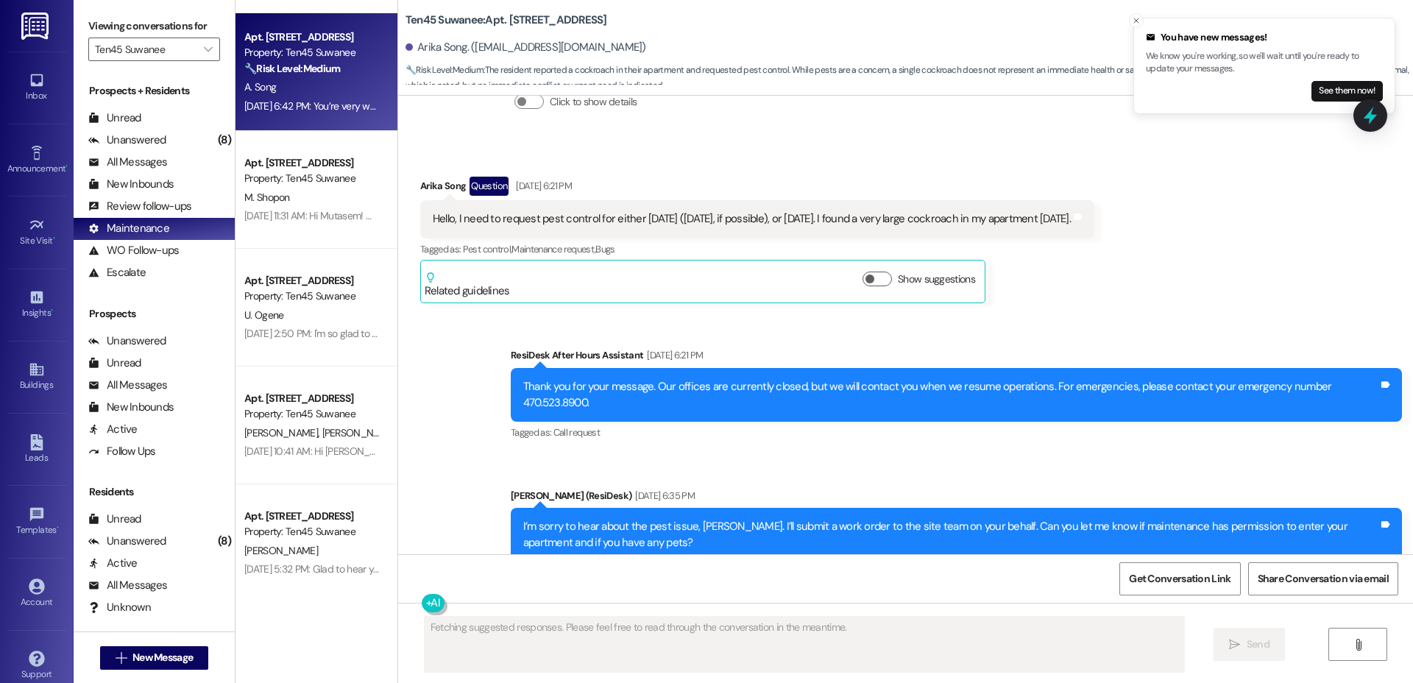
scroll to position [4054, 0]
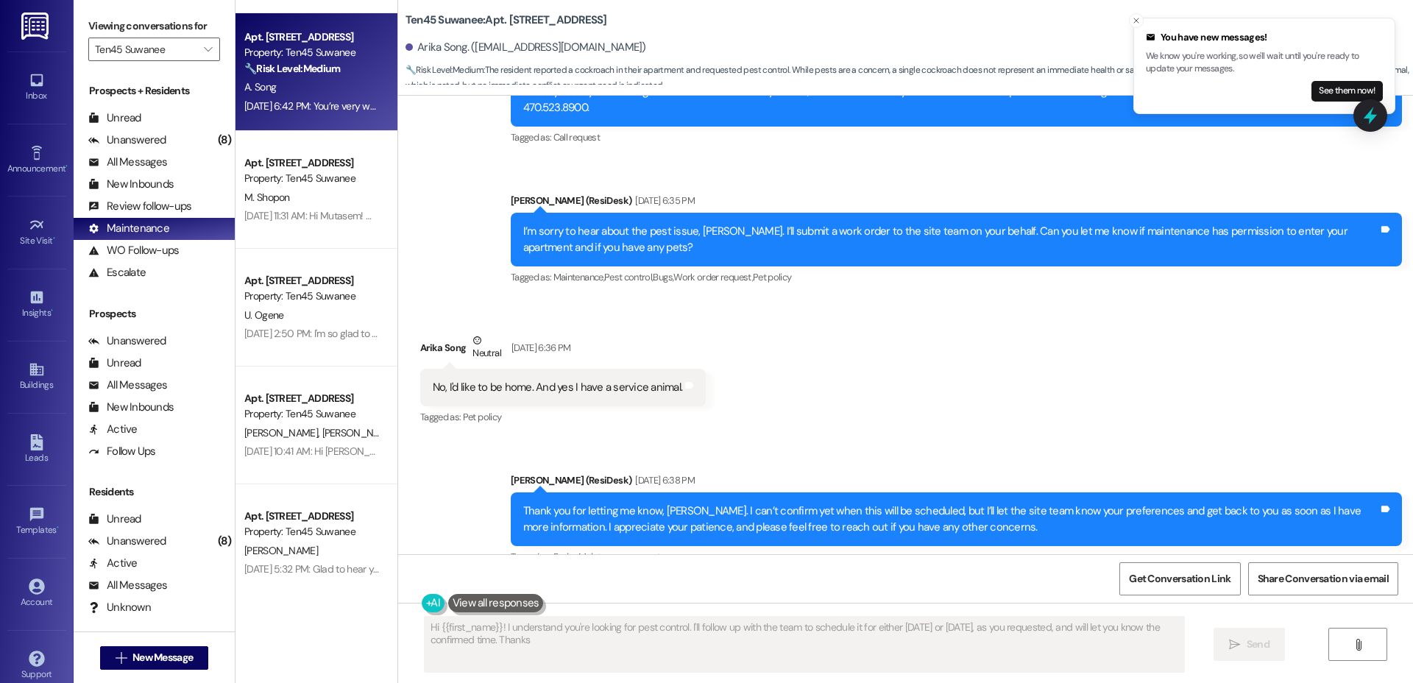
type textarea "Hi {{first_name}}! I understand you're looking for pest control. I'll follow up…"
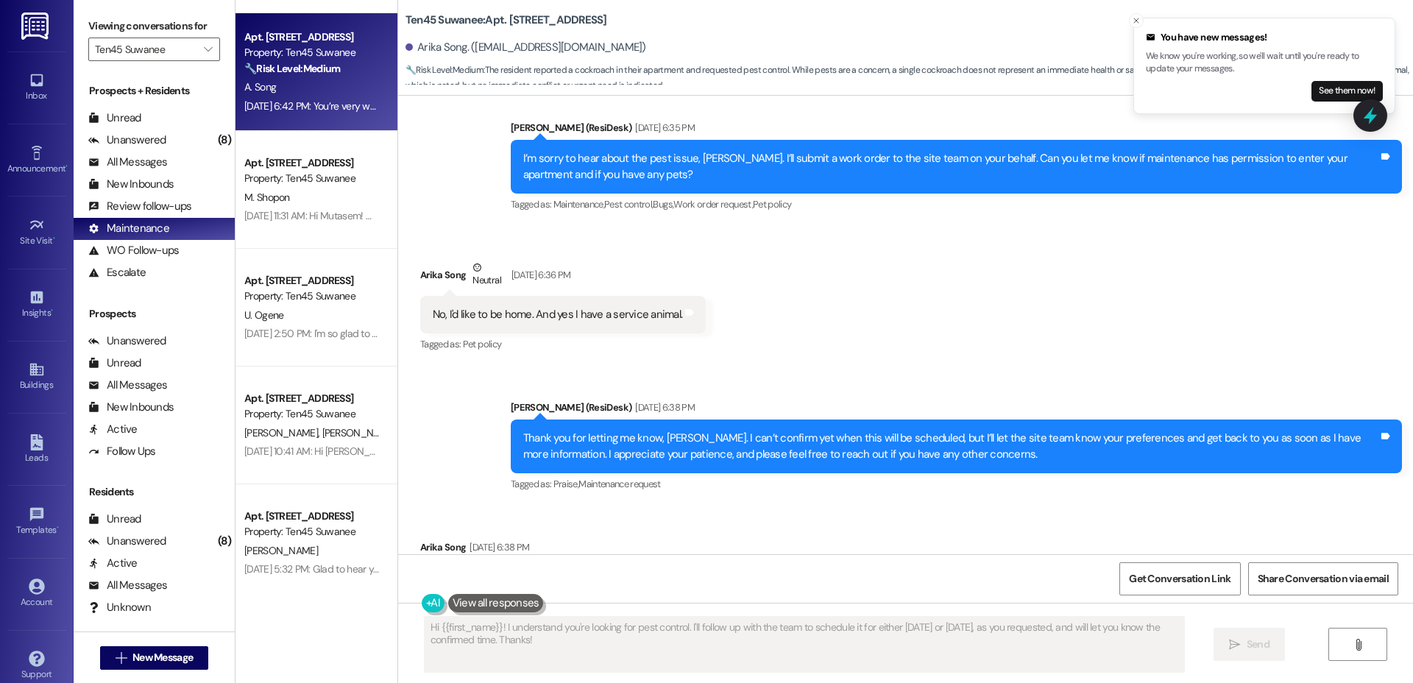
scroll to position [4096, 0]
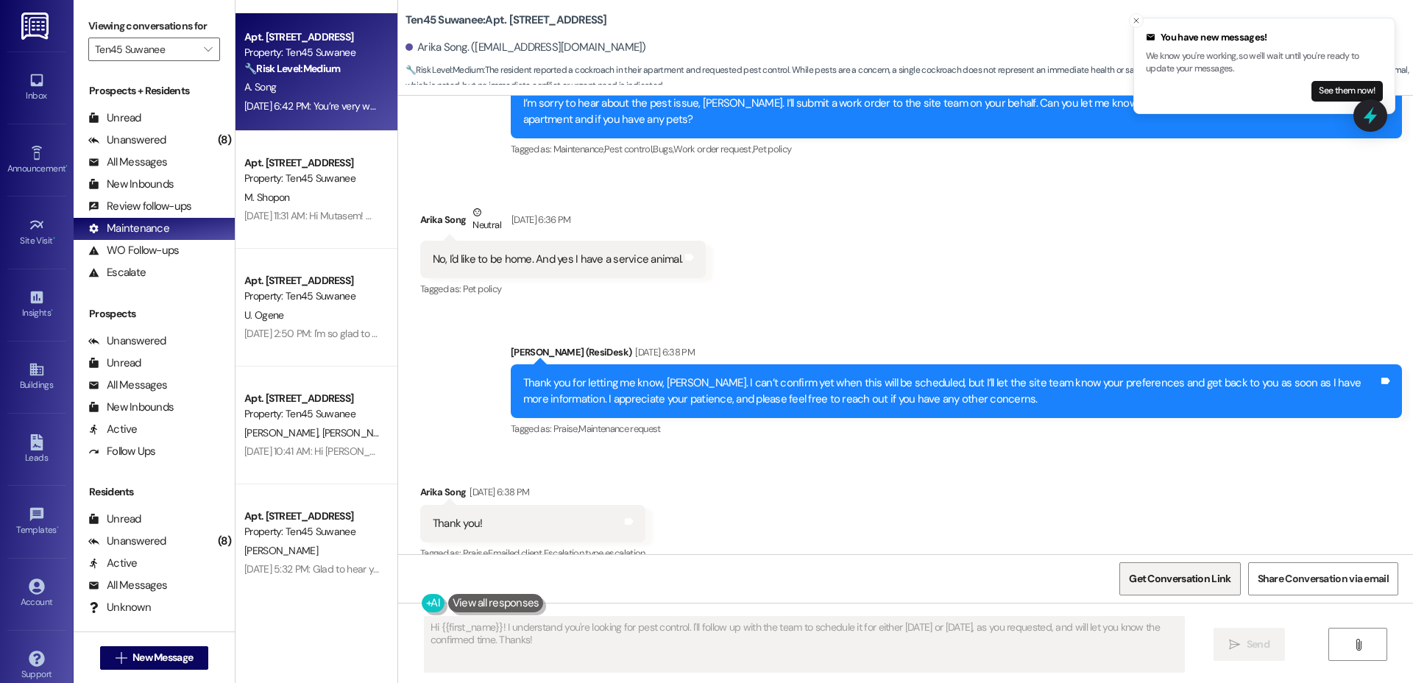
click at [1154, 577] on span "Get Conversation Link" at bounding box center [1180, 578] width 102 height 15
click at [204, 46] on icon "" at bounding box center [208, 49] width 8 height 12
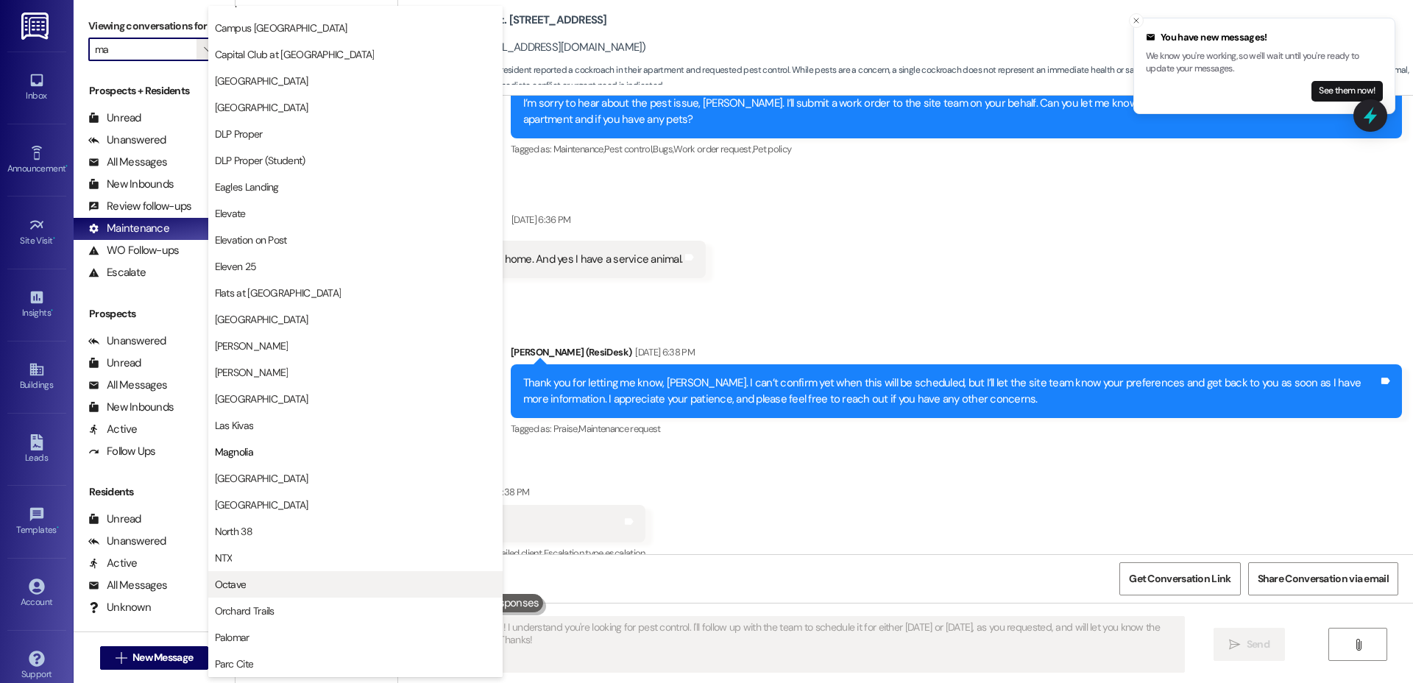
scroll to position [267, 0]
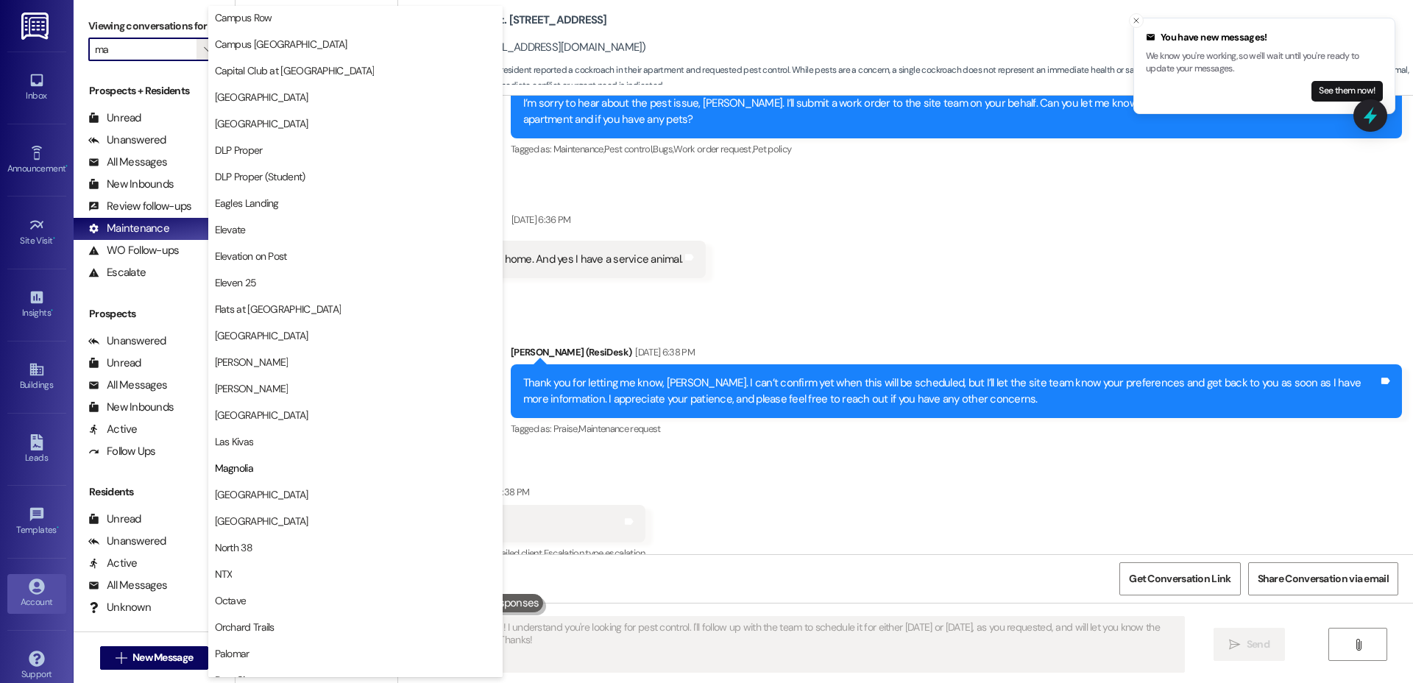
type input "Ten45 Suwanee"
click at [32, 607] on div "Account" at bounding box center [37, 602] width 74 height 15
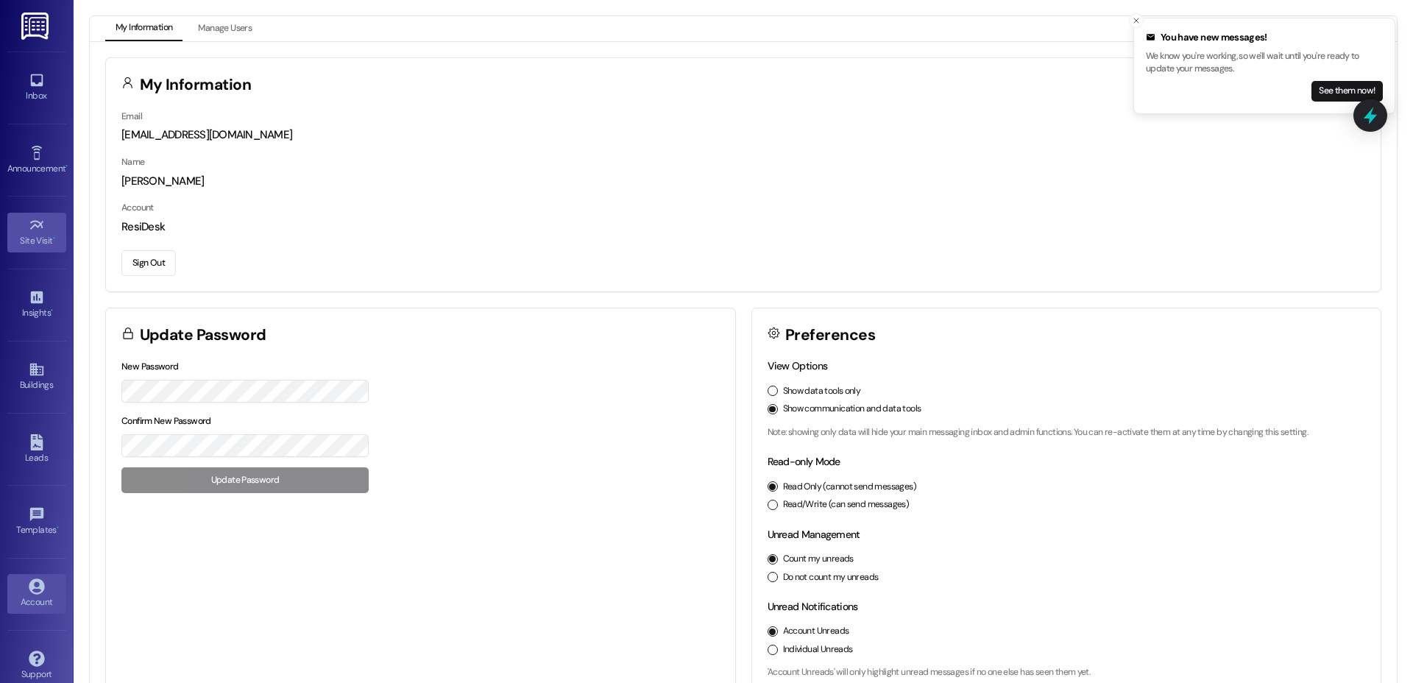
click at [43, 247] on div "Site Visit •" at bounding box center [37, 240] width 74 height 15
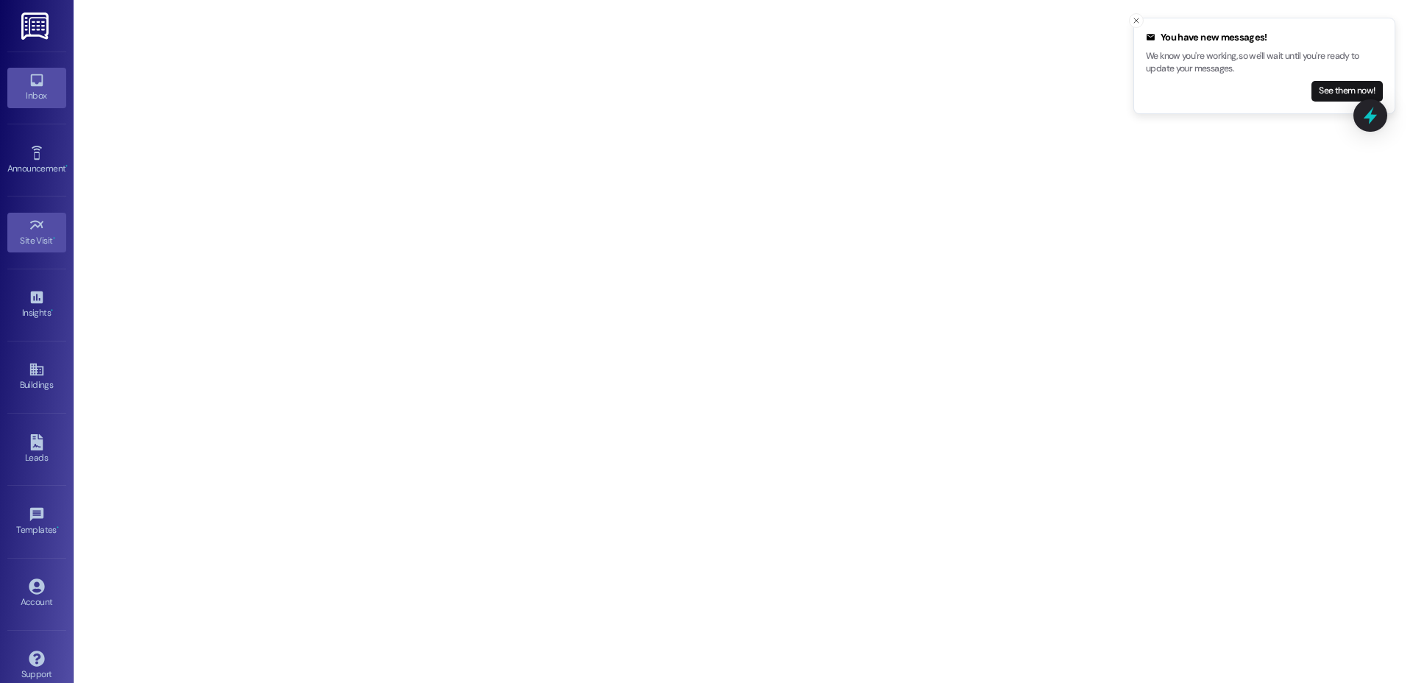
click at [38, 79] on icon at bounding box center [36, 80] width 13 height 13
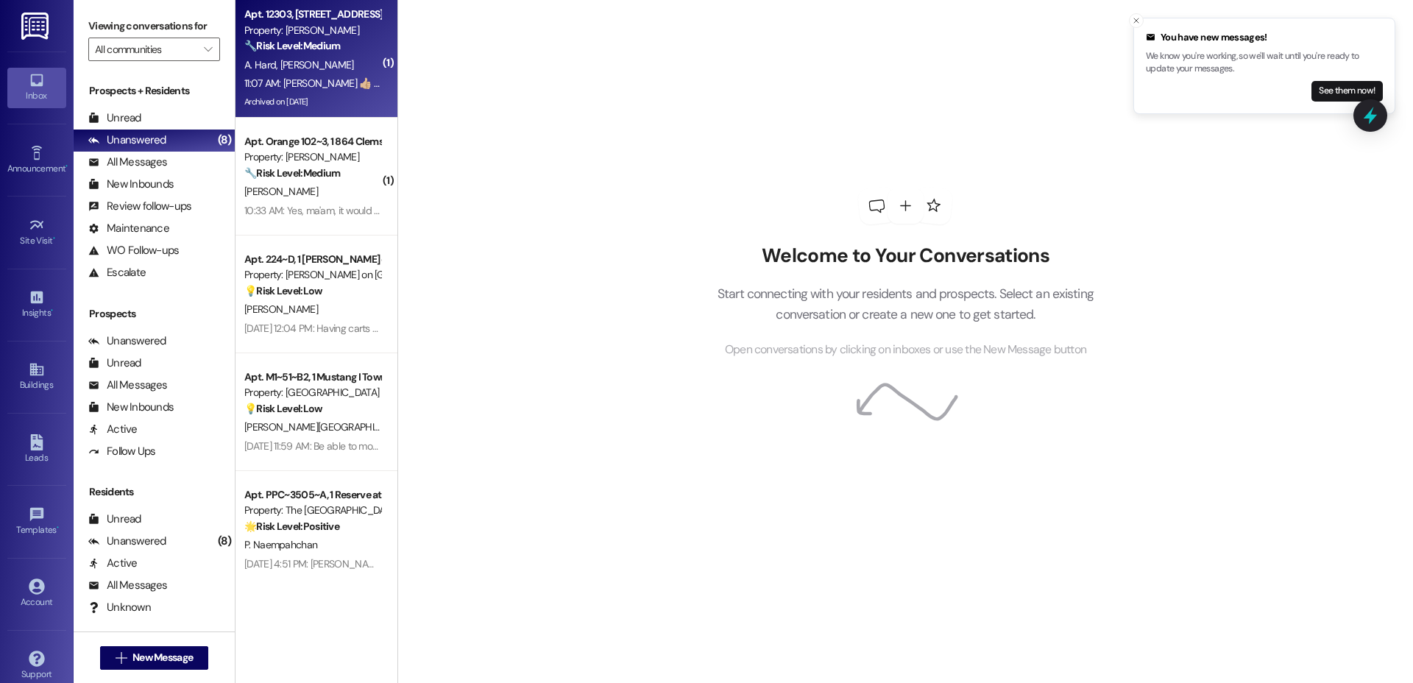
click at [291, 66] on span "D. Mcswain" at bounding box center [317, 64] width 74 height 13
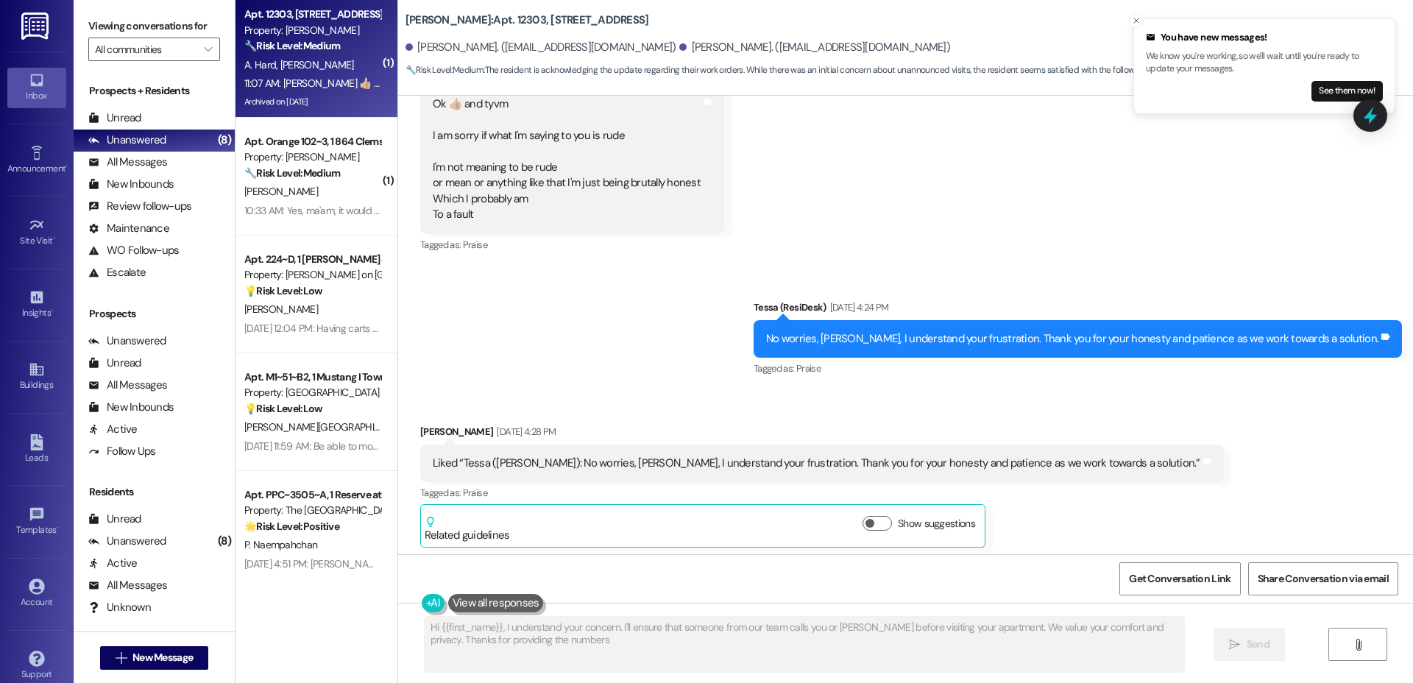
type textarea "Hi {{first_name}}, I understand your concern. I'll ensure that someone from our…"
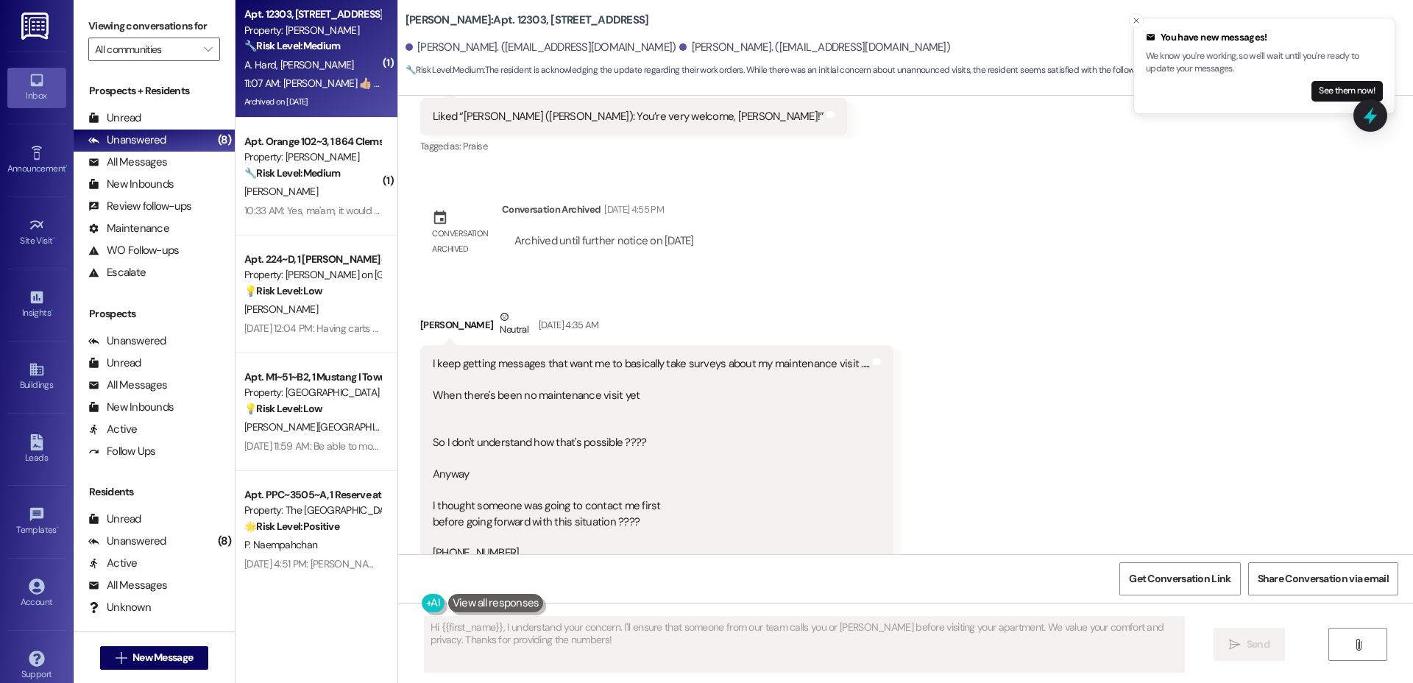
scroll to position [4000, 0]
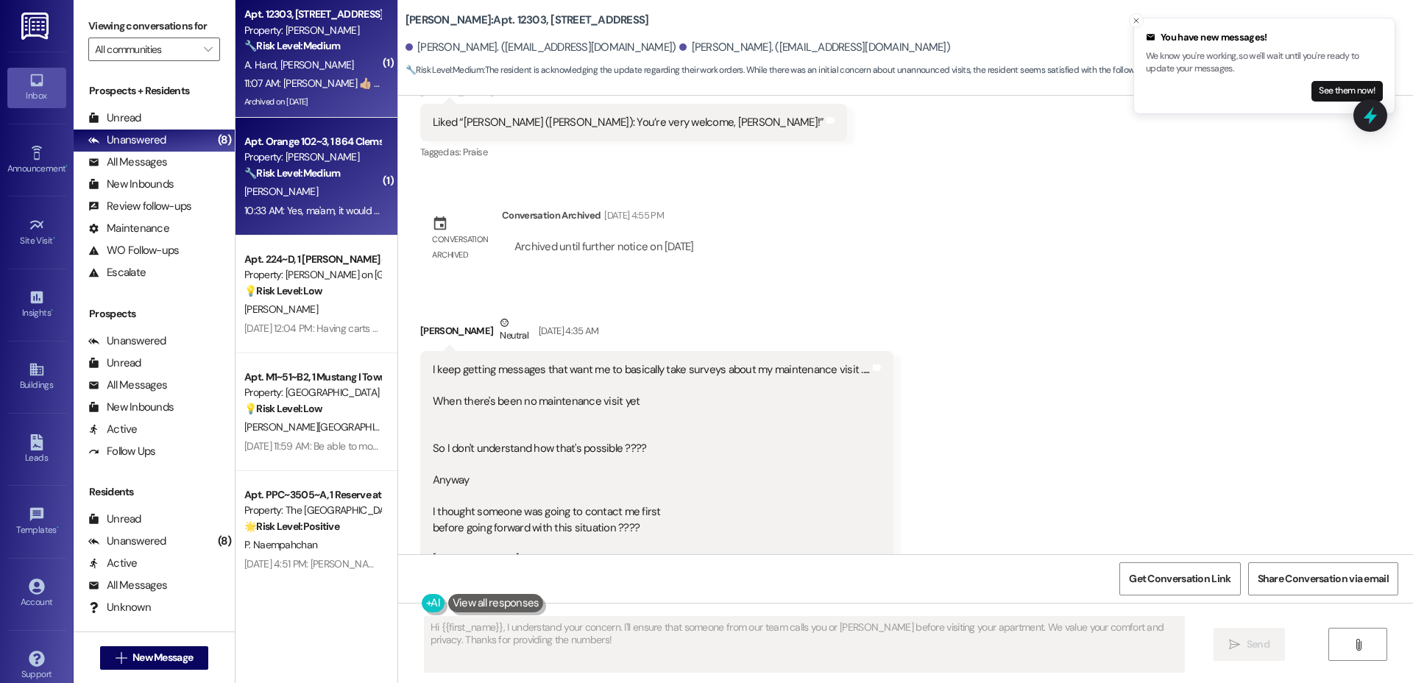
click at [258, 197] on span "N. Ellis" at bounding box center [281, 191] width 74 height 13
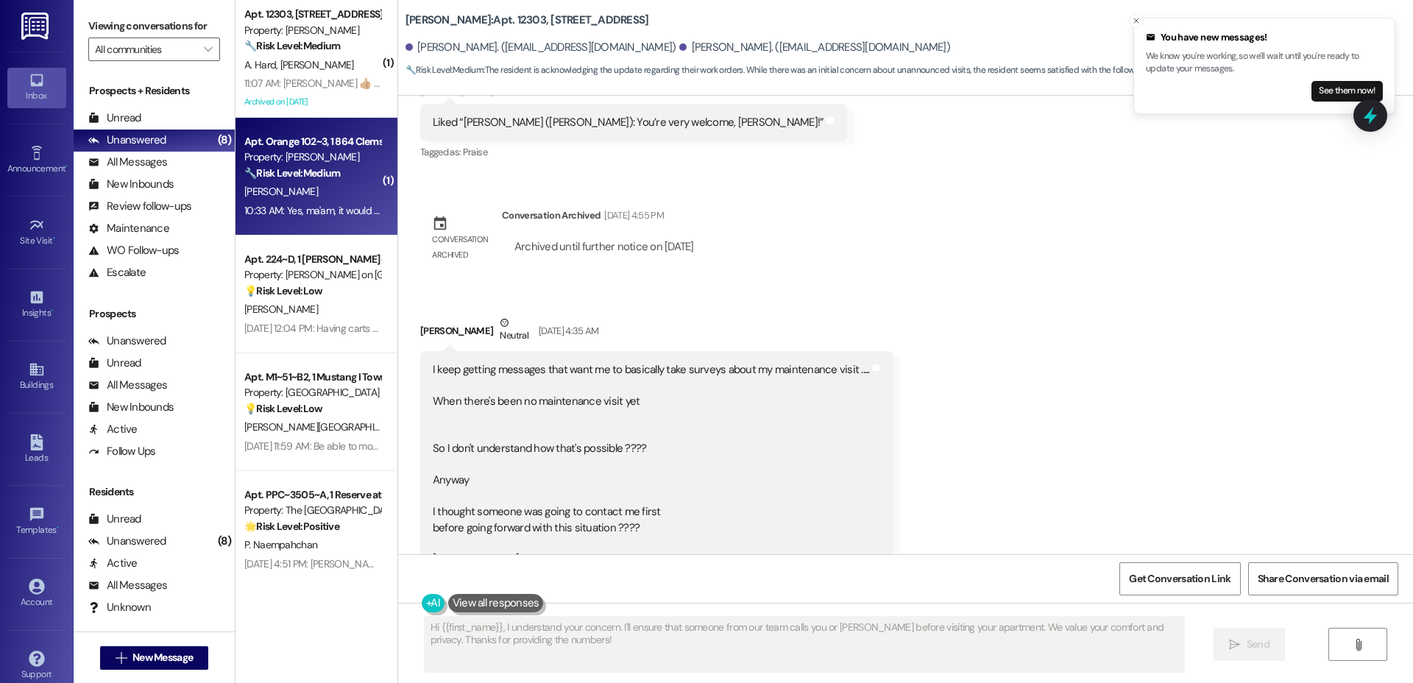
scroll to position [624, 0]
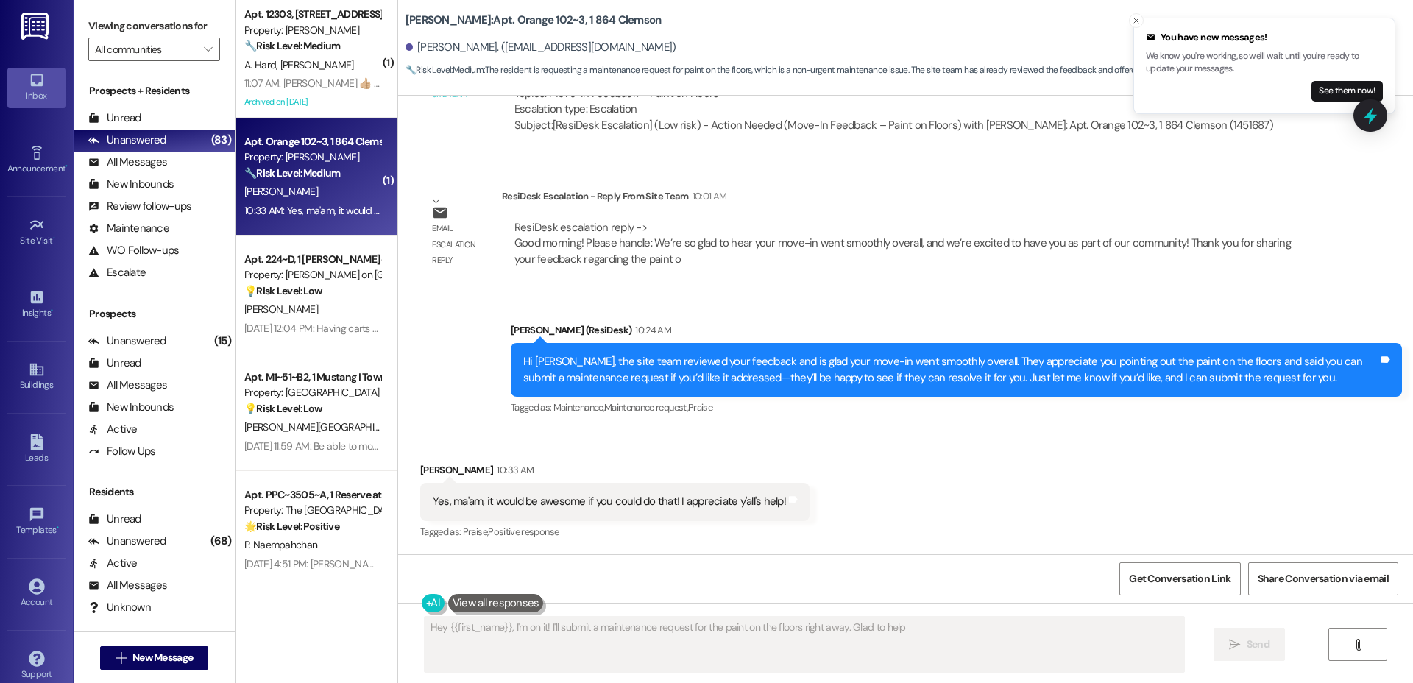
type textarea "Hey {{first_name}}, I'm on it! I'll submit a maintenance request for the paint …"
click at [917, 453] on div "Received via SMS Noah Ellis 10:33 AM Yes, ma'am, it would be awesome if you cou…" at bounding box center [905, 491] width 1015 height 124
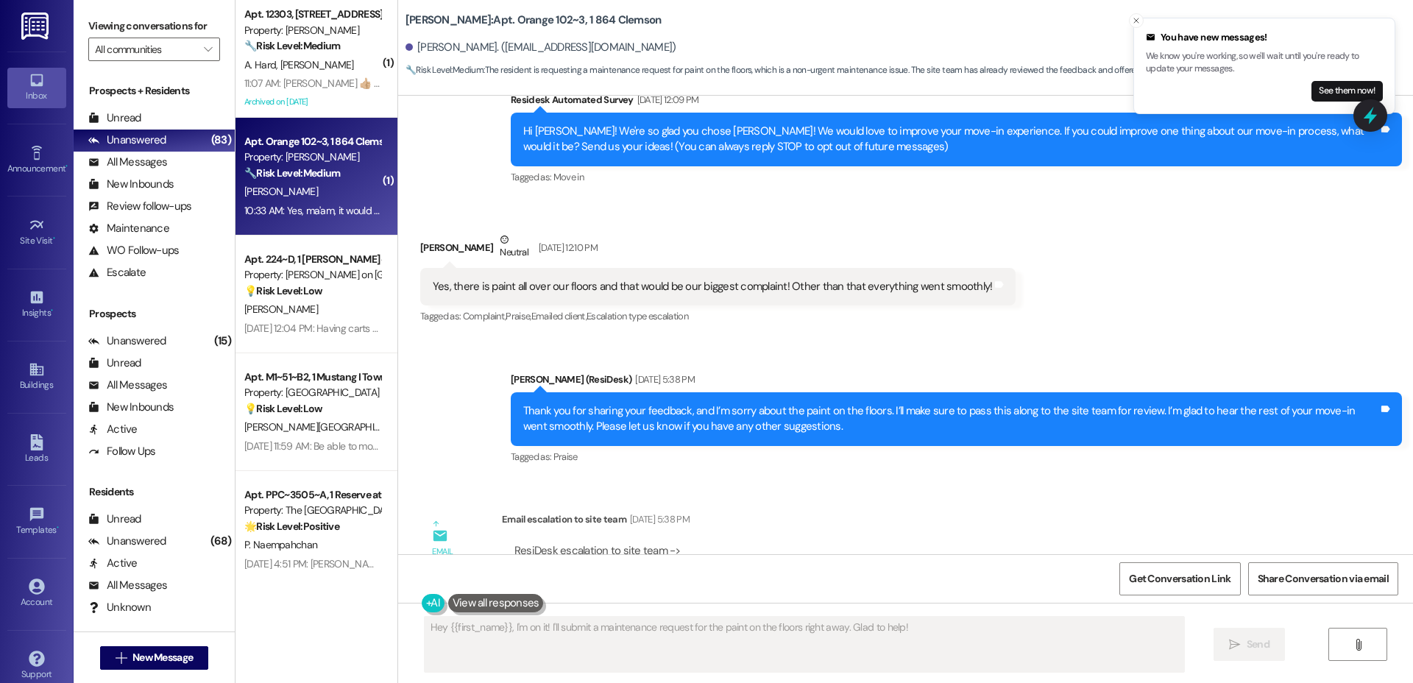
scroll to position [0, 0]
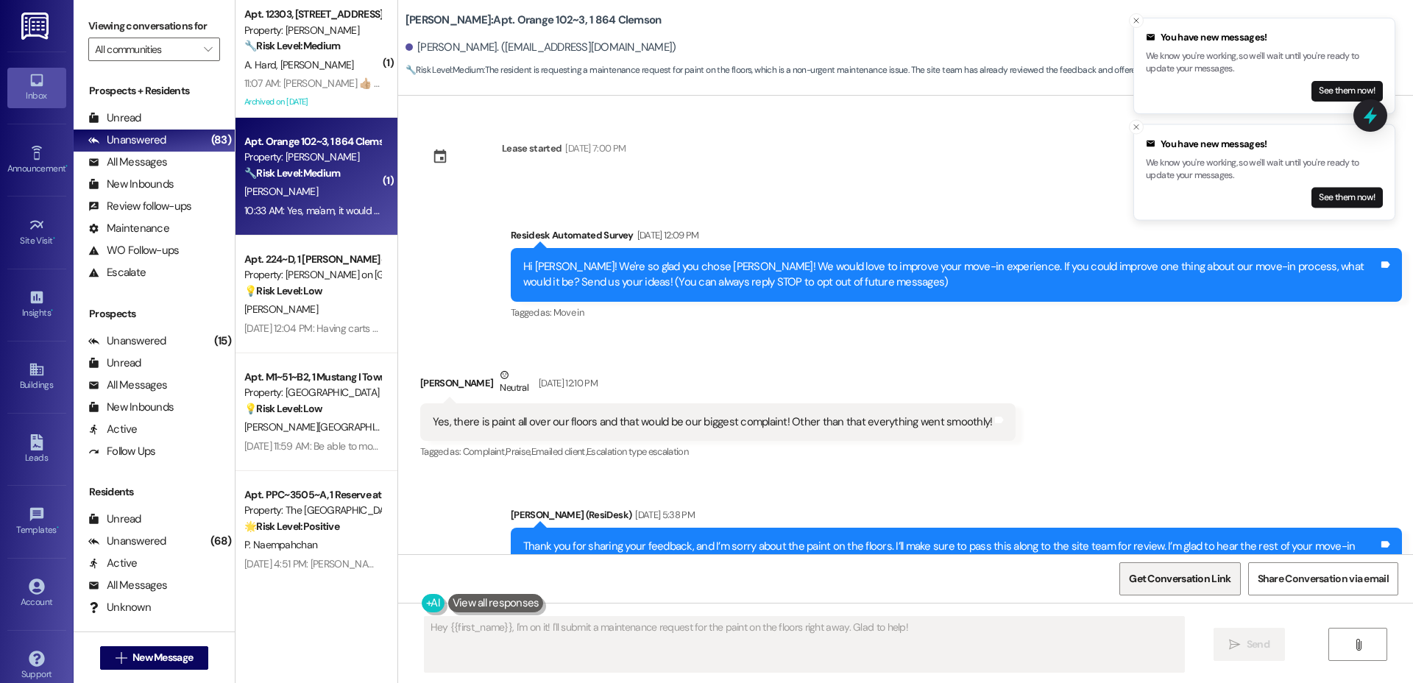
click at [1140, 567] on span "Get Conversation Link" at bounding box center [1179, 579] width 107 height 32
click at [1185, 573] on span "Get Conversation Link" at bounding box center [1180, 578] width 102 height 15
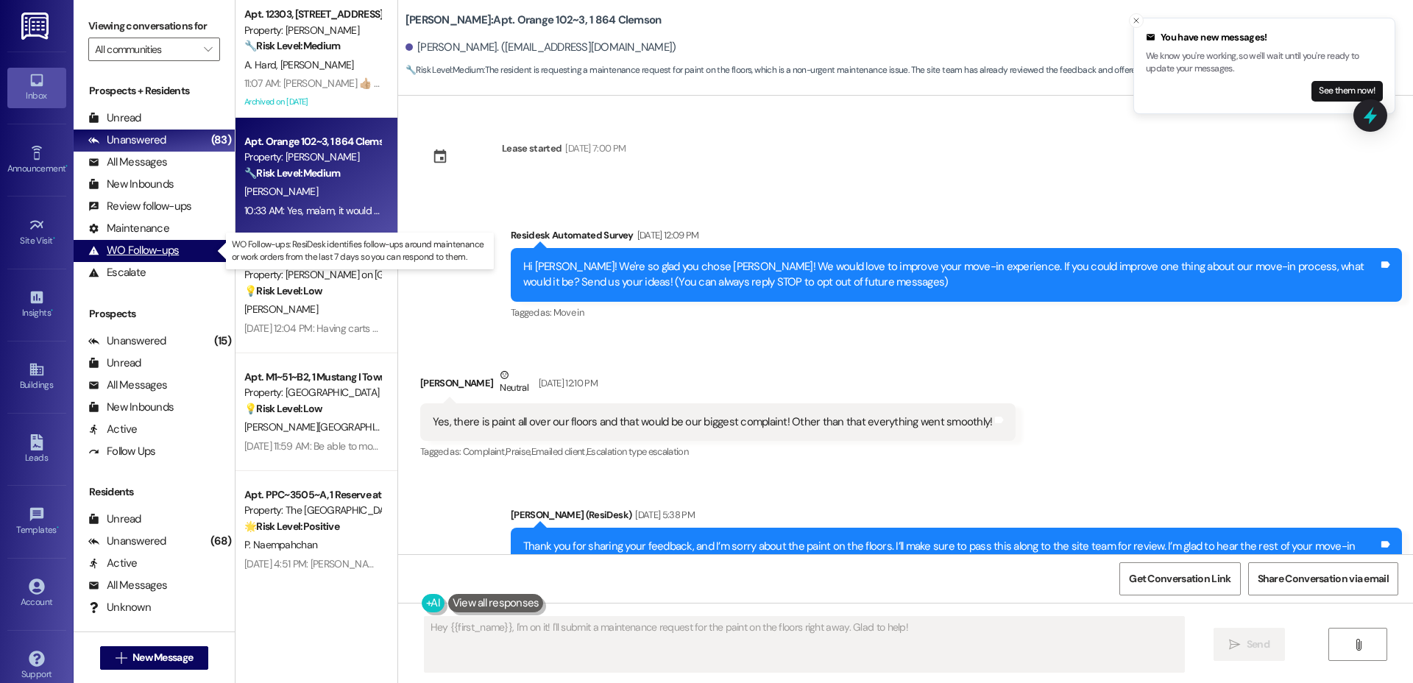
click at [130, 251] on div "WO Follow-ups" at bounding box center [133, 250] width 91 height 15
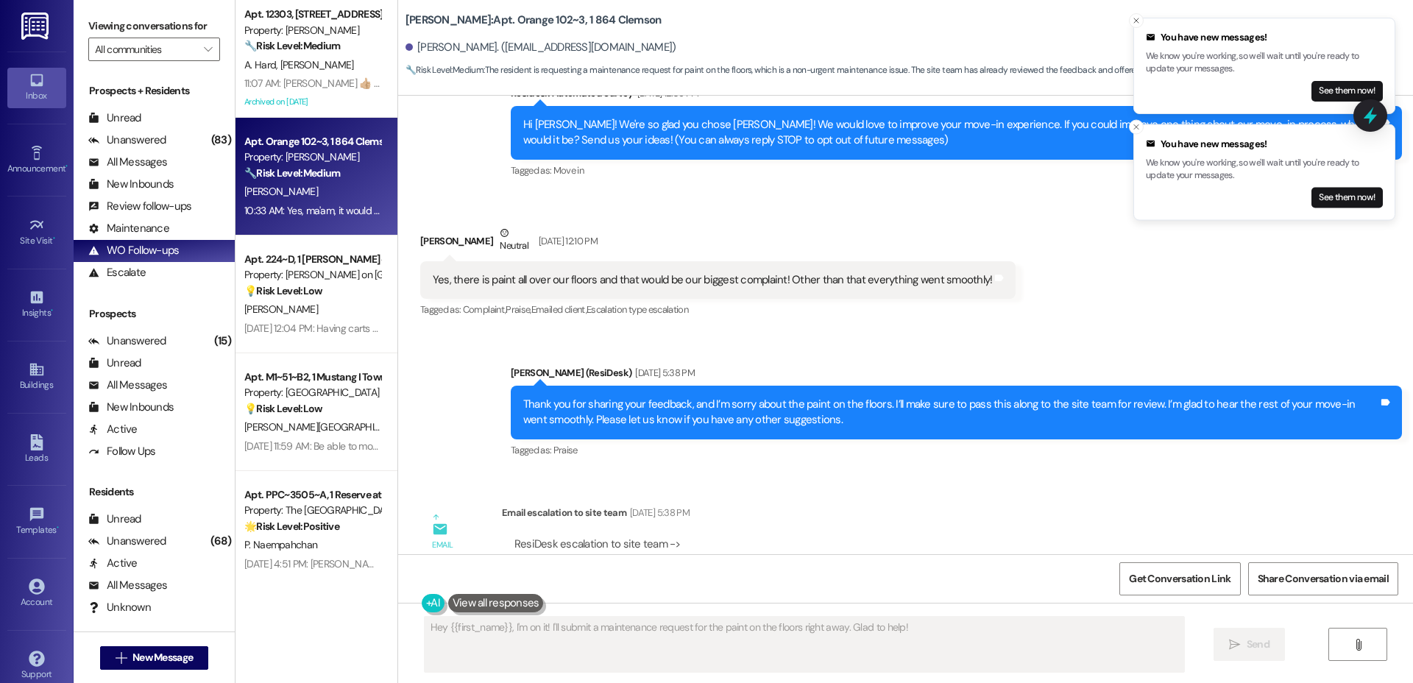
scroll to position [129, 0]
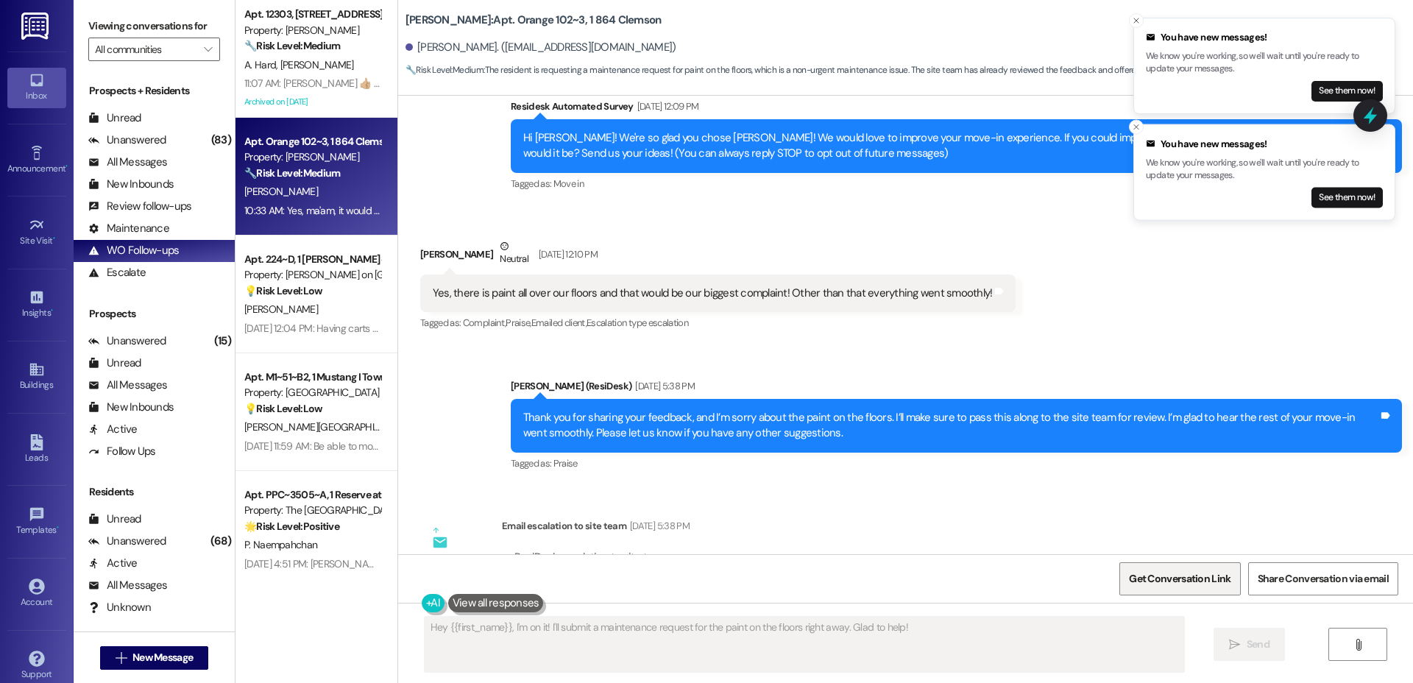
click at [1169, 575] on span "Get Conversation Link" at bounding box center [1180, 578] width 102 height 15
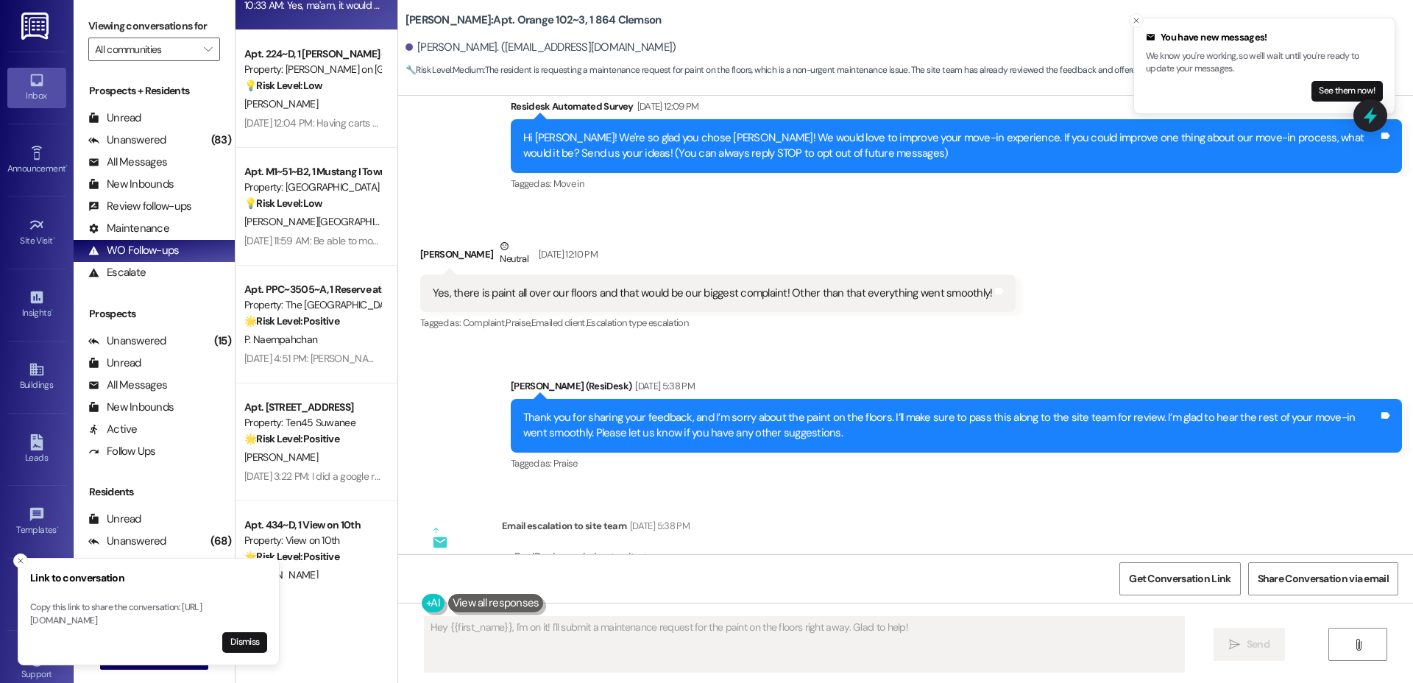
scroll to position [210, 0]
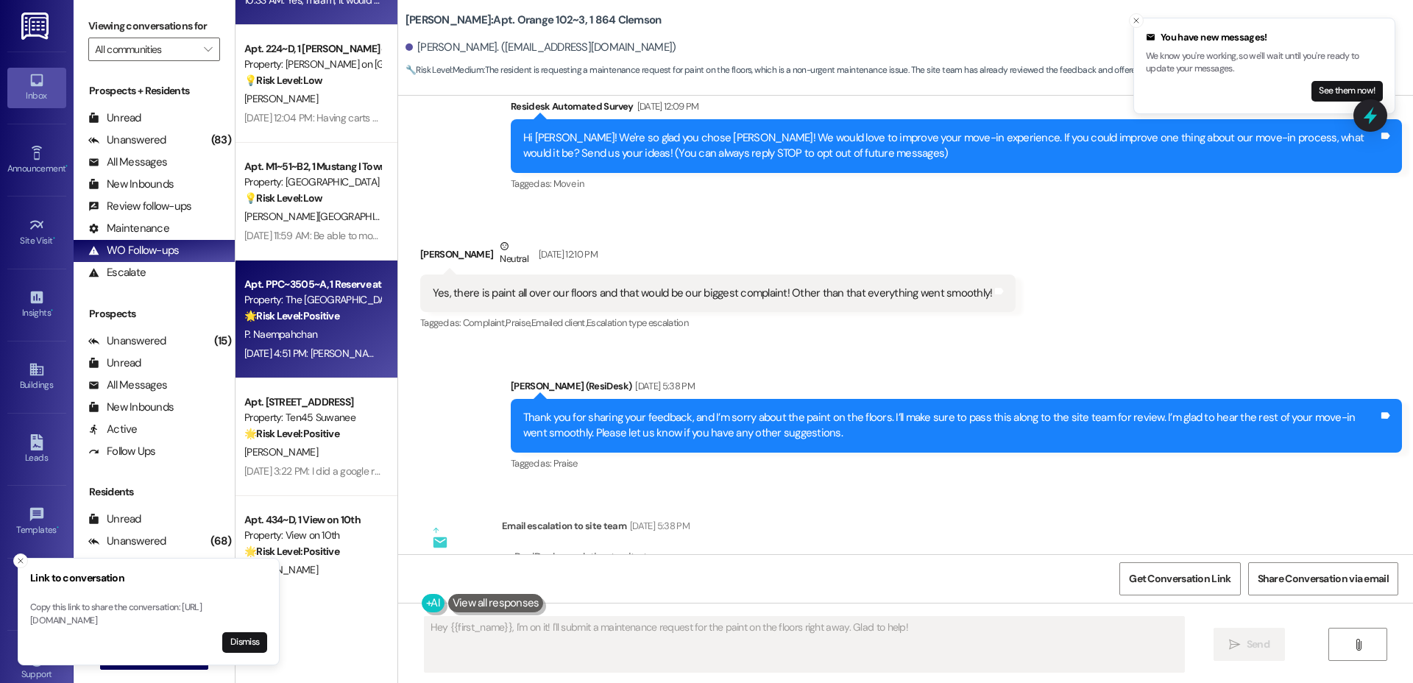
click at [285, 317] on strong "🌟 Risk Level: Positive" at bounding box center [291, 315] width 95 height 13
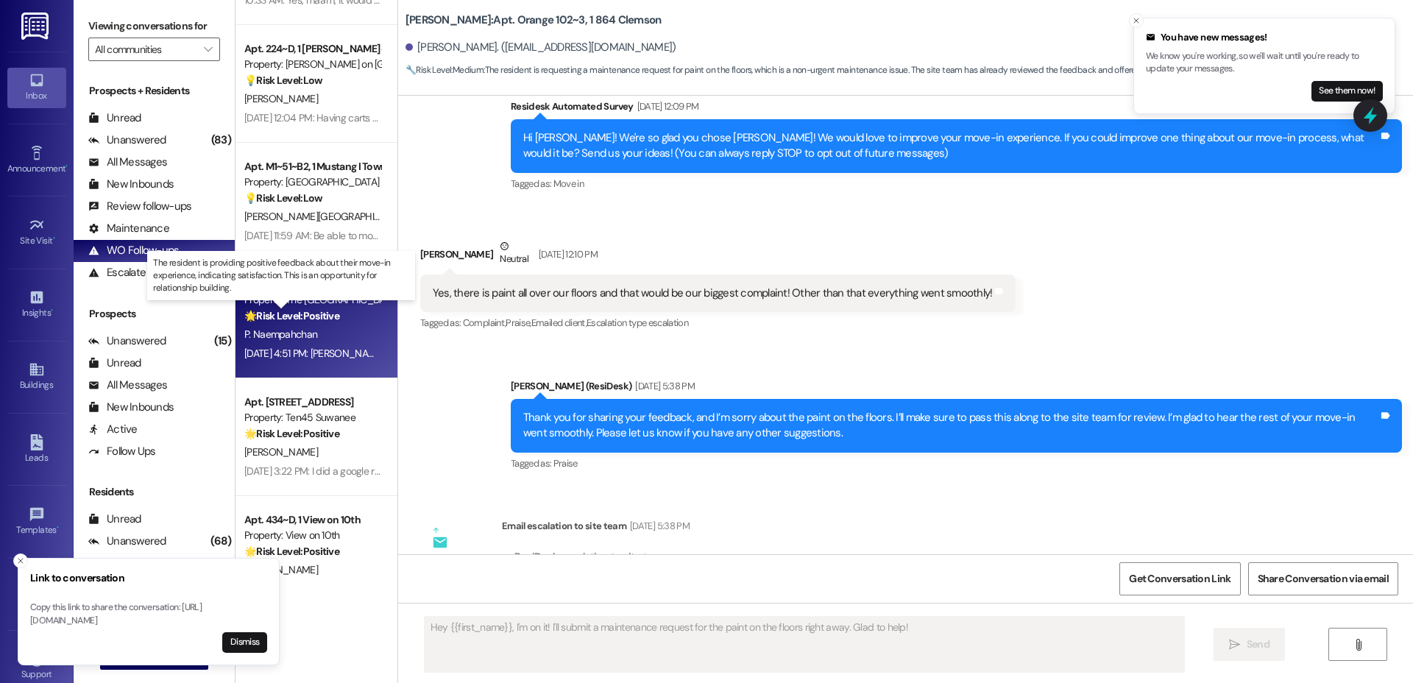
type textarea "Fetching suggested responses. Please feel free to read through the conversation…"
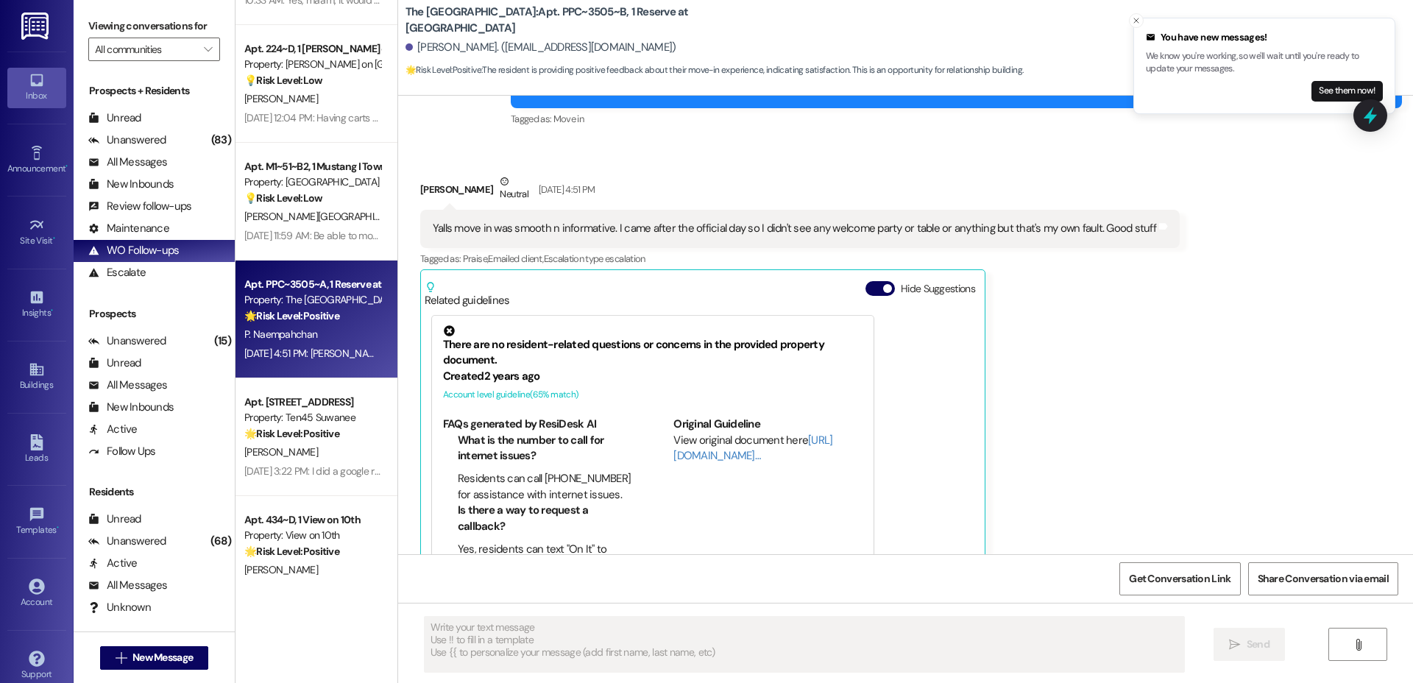
scroll to position [372, 0]
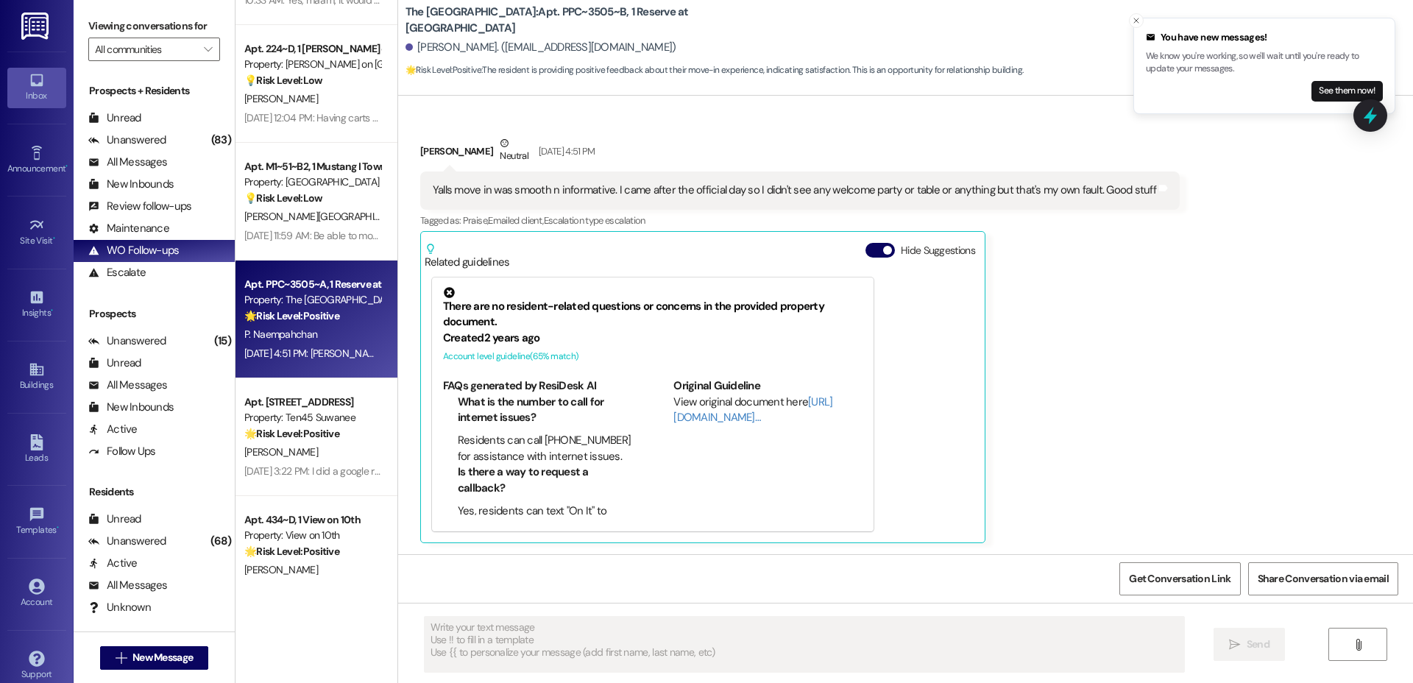
type textarea "Fetching suggested responses. Please feel free to read through the conversation…"
click at [34, 619] on div "Account Go to Account" at bounding box center [36, 594] width 59 height 72
click at [33, 598] on div "Account" at bounding box center [37, 602] width 74 height 15
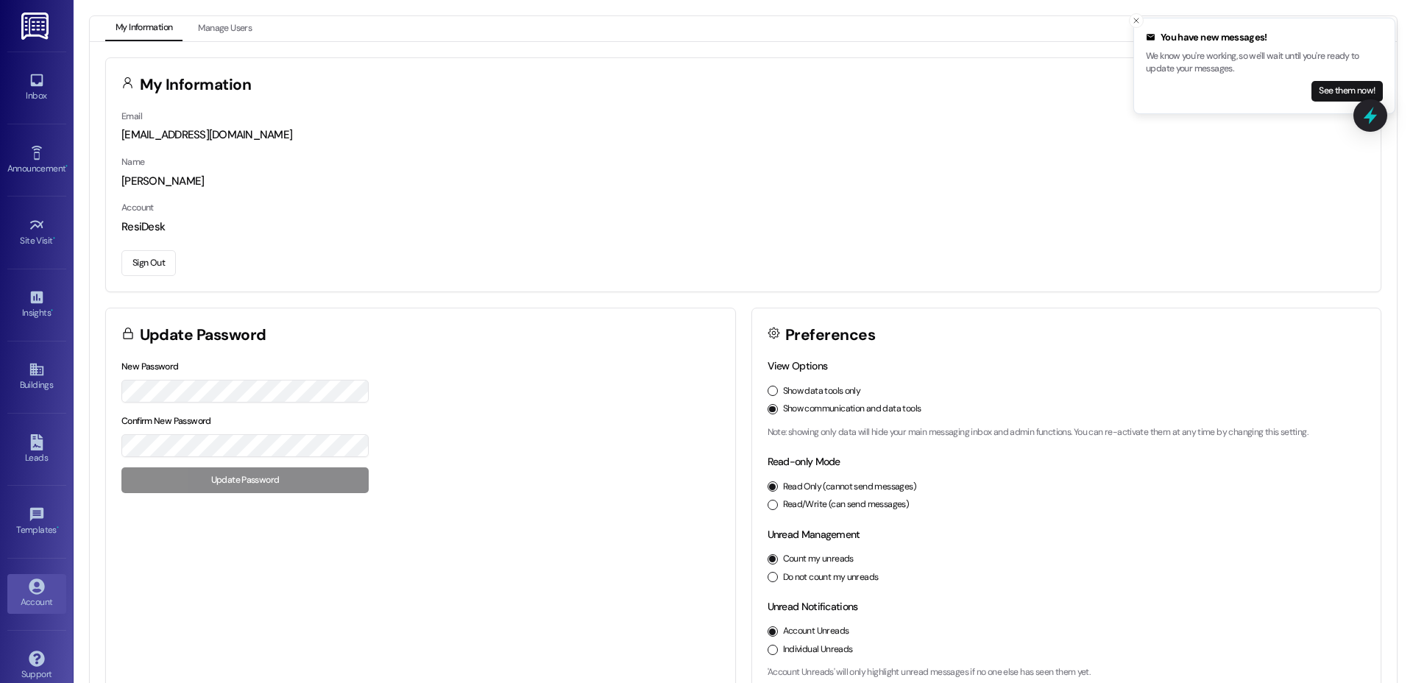
click at [138, 264] on button "Sign Out" at bounding box center [148, 263] width 54 height 26
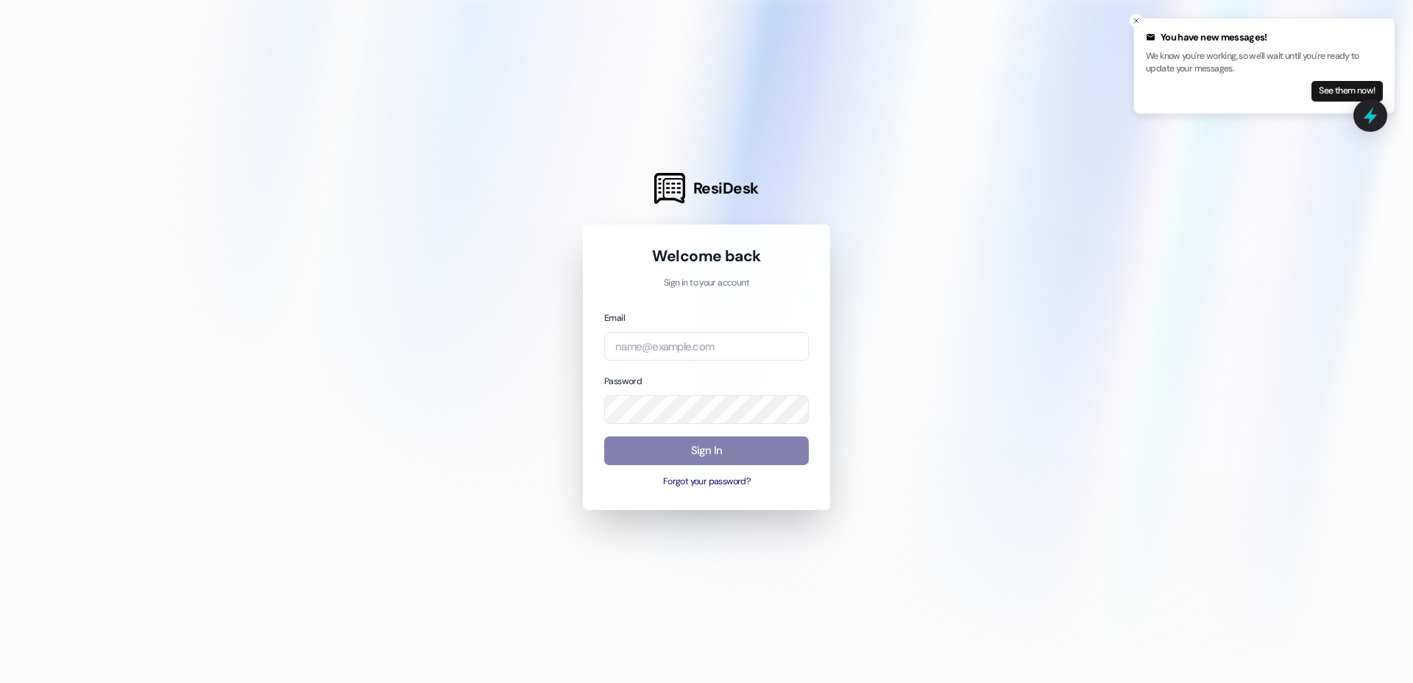
click at [666, 364] on div "Email Password Sign In Forgot your password?" at bounding box center [706, 399] width 205 height 179
click at [648, 344] on input "email" at bounding box center [706, 346] width 205 height 29
click at [0, 682] on com-1password-button at bounding box center [0, 683] width 0 height 0
type input "w"
click at [0, 682] on com-1password-button at bounding box center [0, 683] width 0 height 0
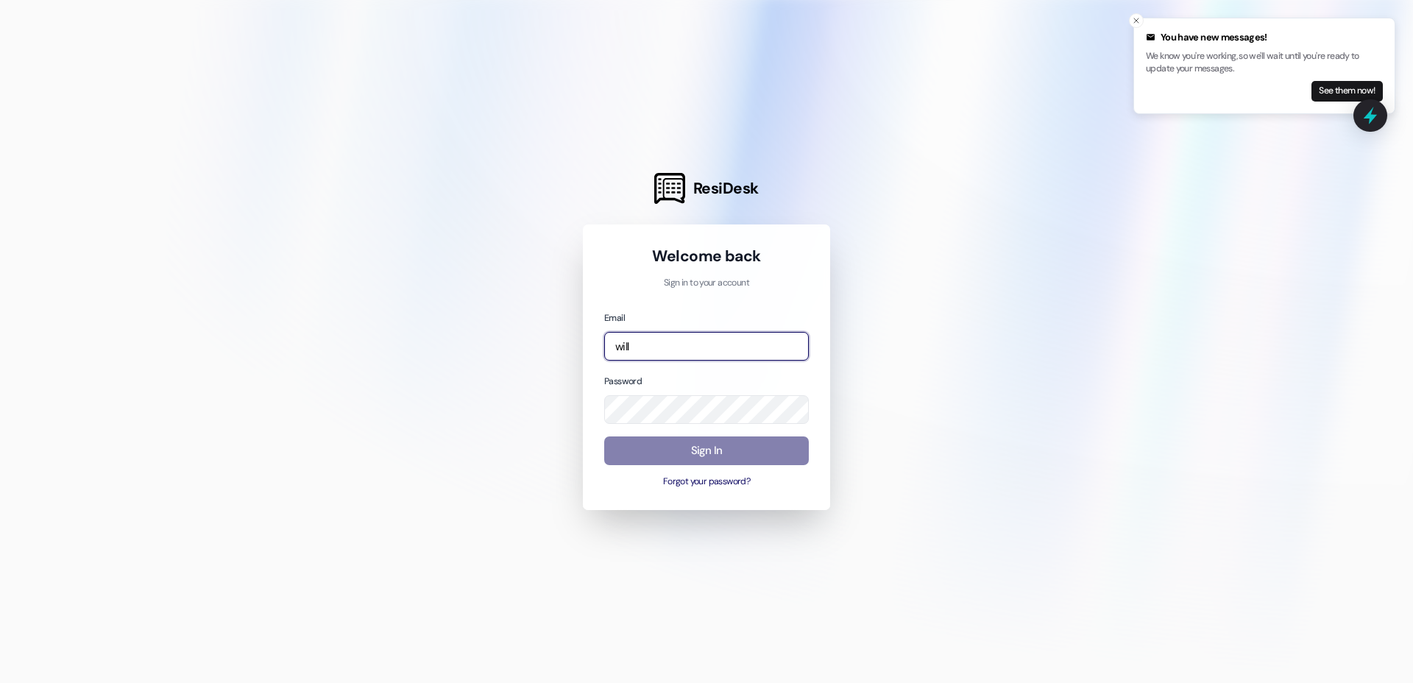
drag, startPoint x: 637, startPoint y: 342, endPoint x: 591, endPoint y: 345, distance: 46.5
click at [591, 345] on div "Welcome back Sign in to your account Email will Password Sign In Forgot your pa…" at bounding box center [706, 367] width 247 height 286
type input "wil"
click at [1136, 16] on icon "Close toast" at bounding box center [1136, 20] width 9 height 9
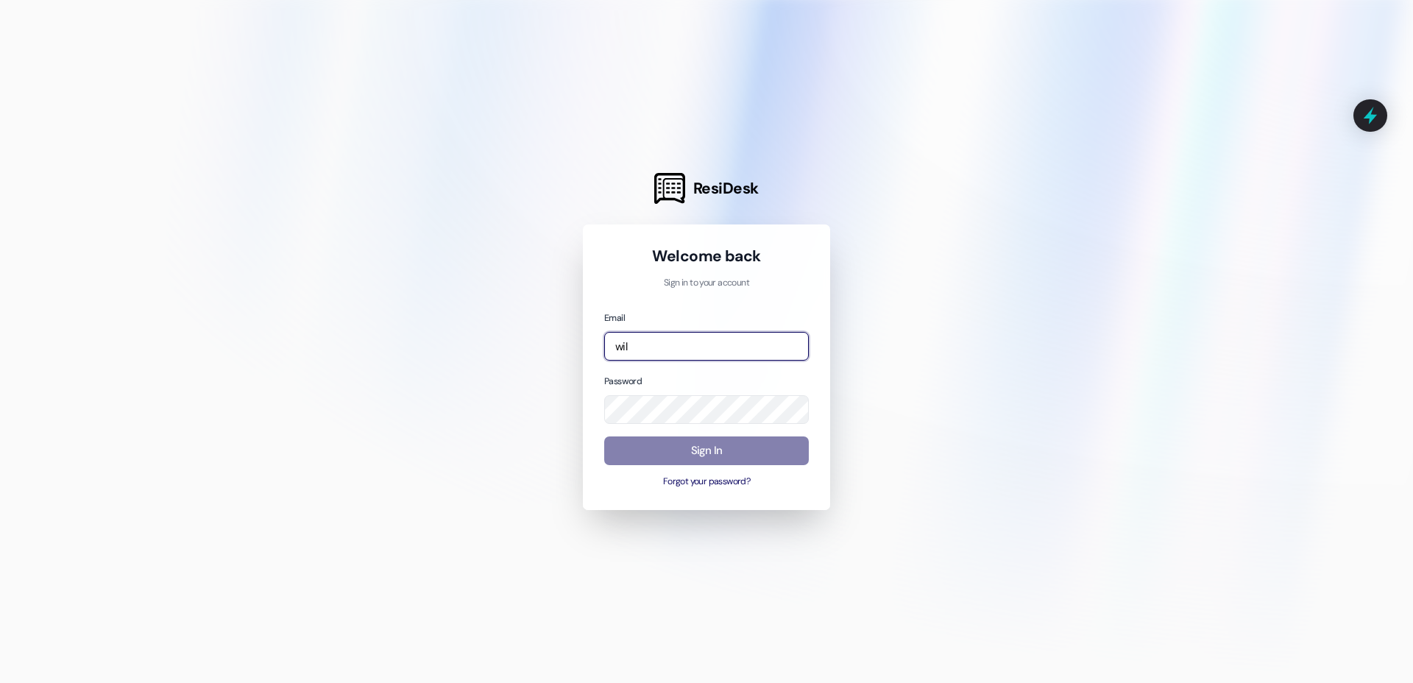
drag, startPoint x: 637, startPoint y: 345, endPoint x: 591, endPoint y: 349, distance: 45.8
click at [591, 349] on div "Welcome back Sign in to your account Email wil Password Sign In Forgot your pas…" at bounding box center [706, 367] width 247 height 286
type input "automated-surveys-willowbridge@willowbridge.com"
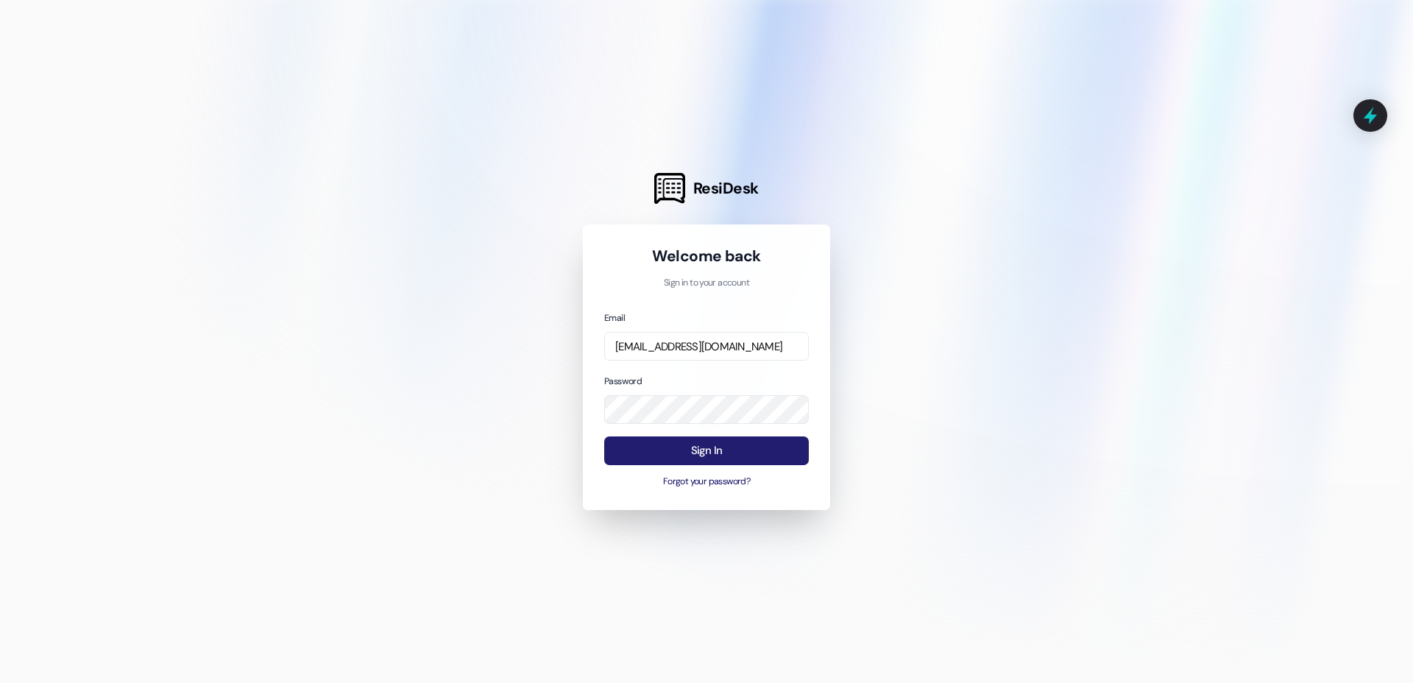
click at [664, 454] on button "Sign In" at bounding box center [706, 450] width 205 height 29
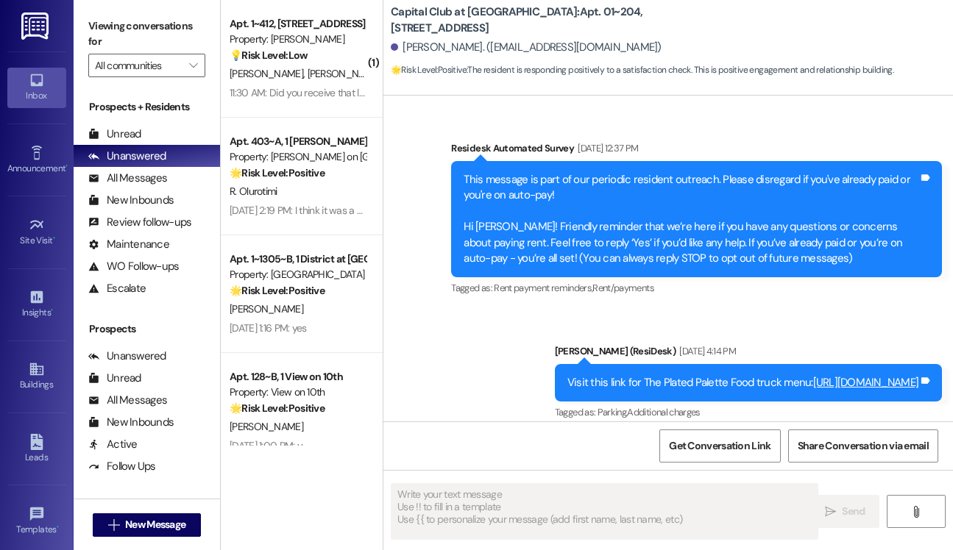
scroll to position [7772, 0]
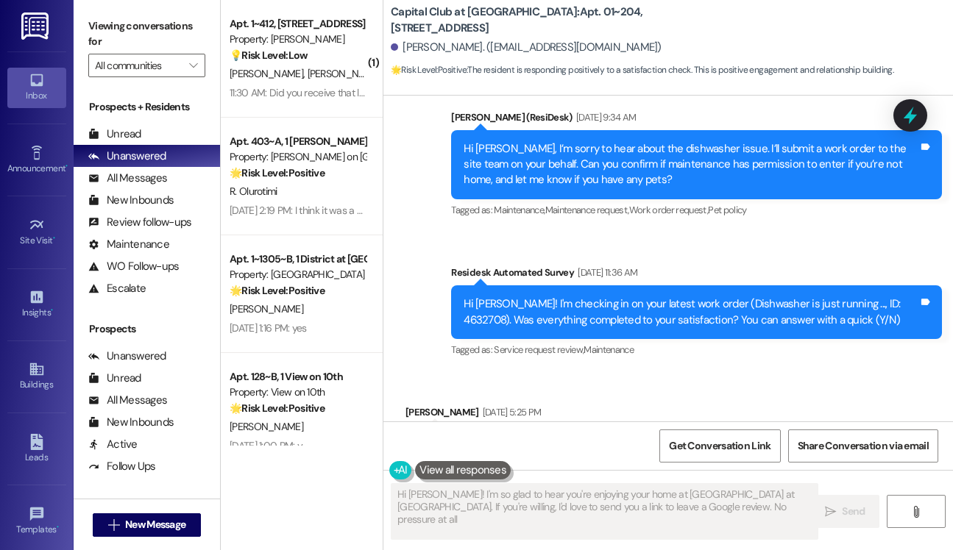
type textarea "Hi [PERSON_NAME]! I'm so glad to hear you're enjoying your home at [GEOGRAPHIC_…"
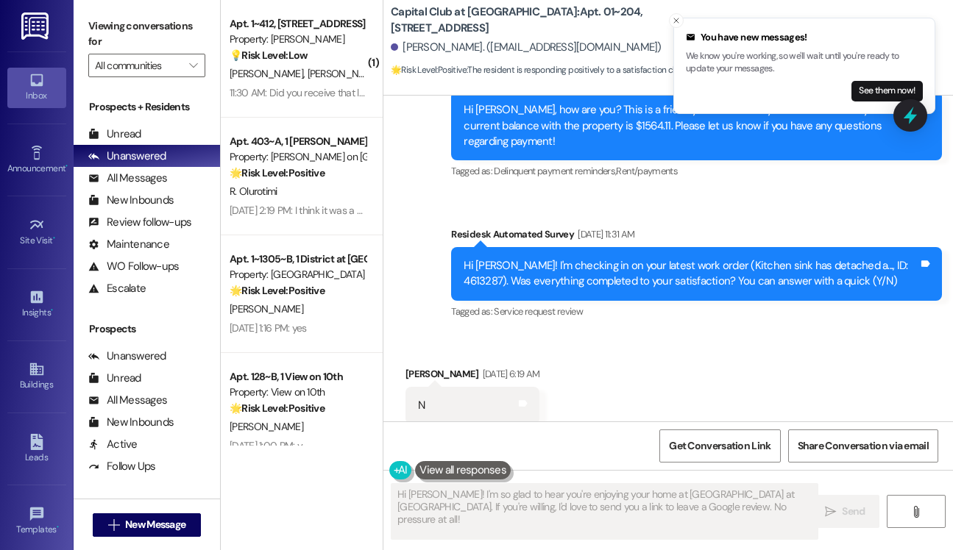
scroll to position [6415, 0]
